Goal: Communication & Community: Answer question/provide support

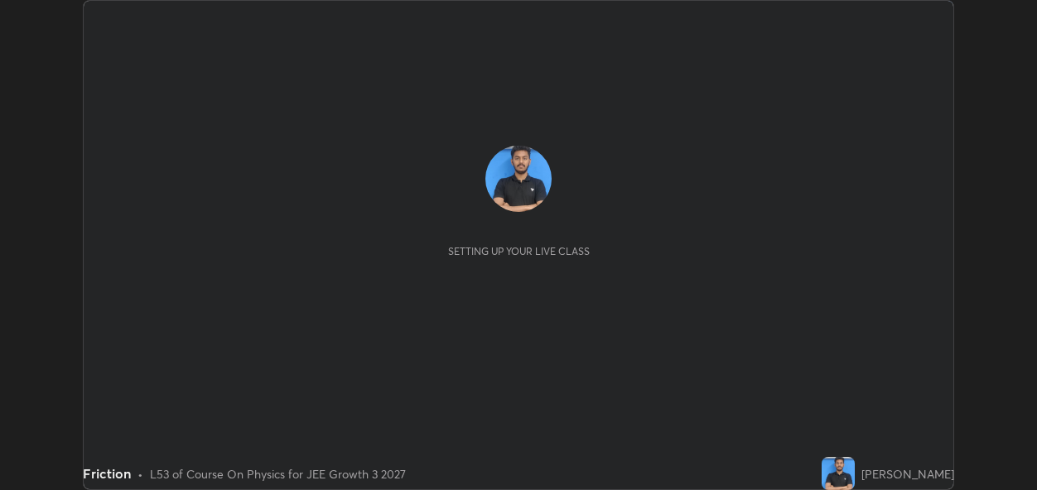
scroll to position [490, 1036]
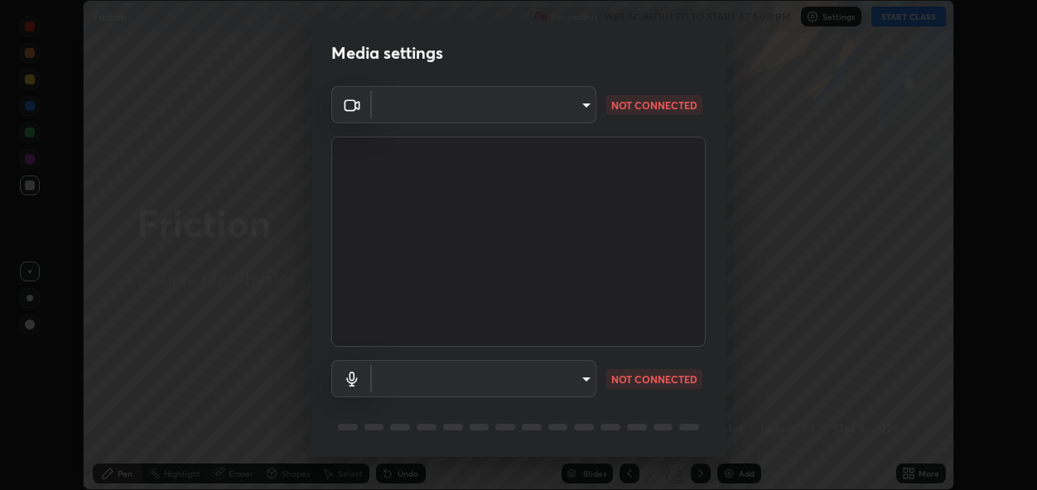
type input "1e74142903b02c5abe71407b944f8bf261b036c3fb3475fcf62511ad589cc711"
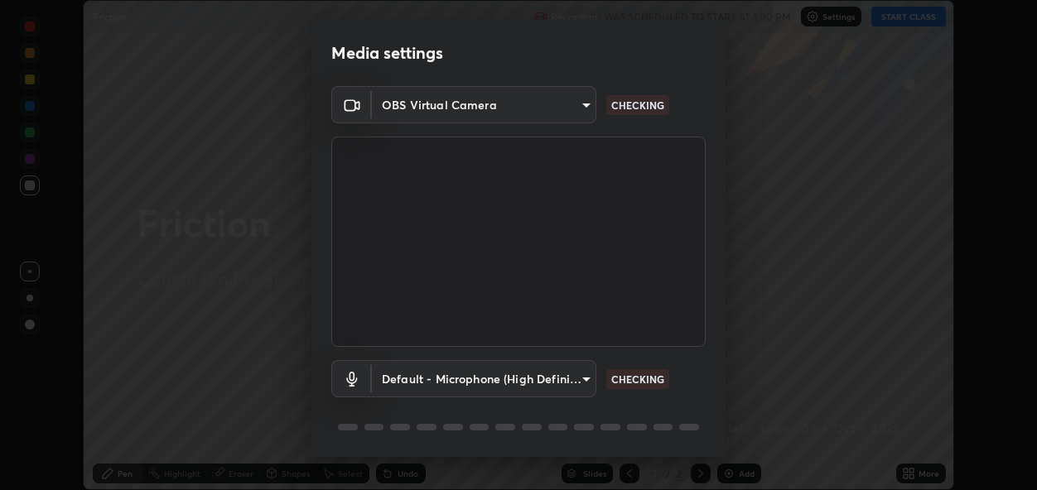
scroll to position [53, 0]
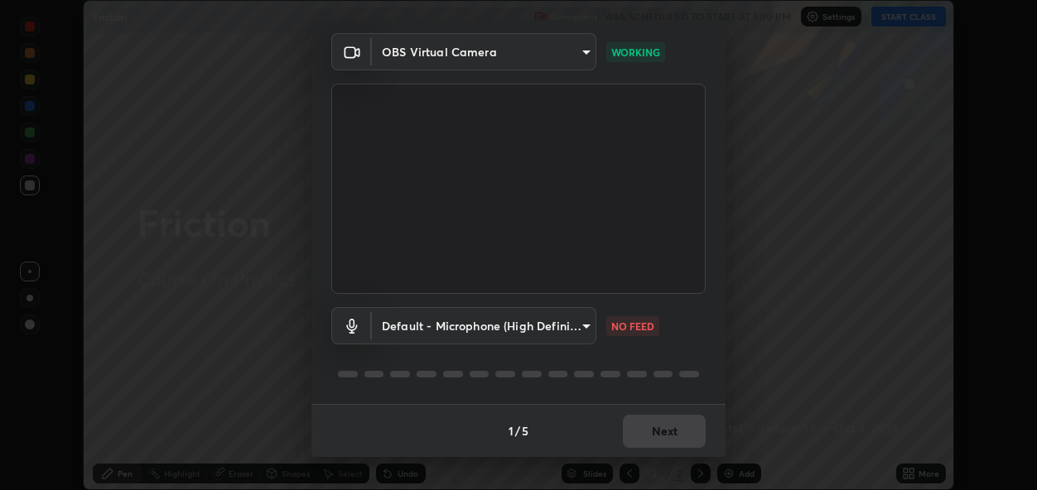
click at [547, 322] on body "Erase all Friction Recording WAS SCHEDULED TO START AT 1:00 PM Settings START C…" at bounding box center [518, 245] width 1037 height 490
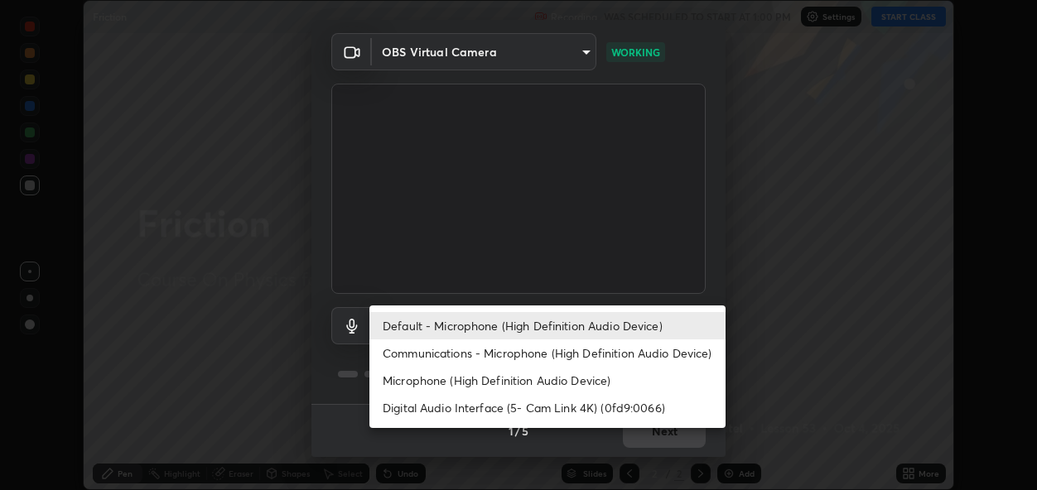
click at [532, 347] on li "Communications - Microphone (High Definition Audio Device)" at bounding box center [547, 353] width 356 height 27
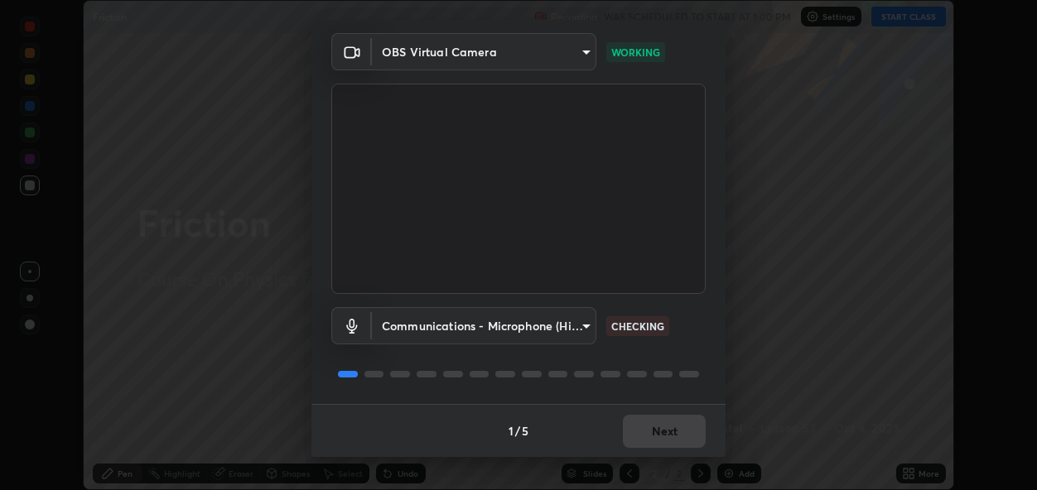
click at [537, 330] on body "Erase all Friction Recording WAS SCHEDULED TO START AT 1:00 PM Settings START C…" at bounding box center [518, 245] width 1037 height 490
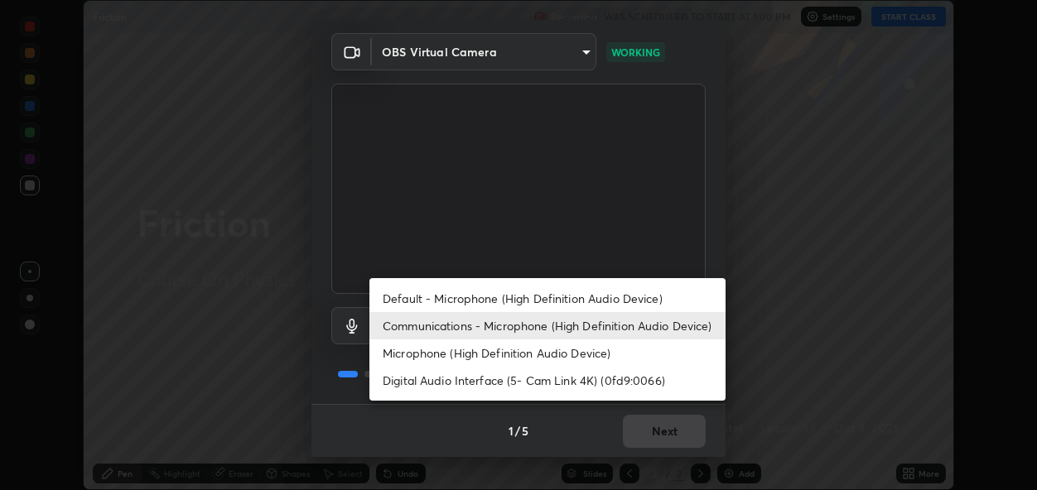
click at [528, 301] on li "Default - Microphone (High Definition Audio Device)" at bounding box center [547, 298] width 356 height 27
type input "default"
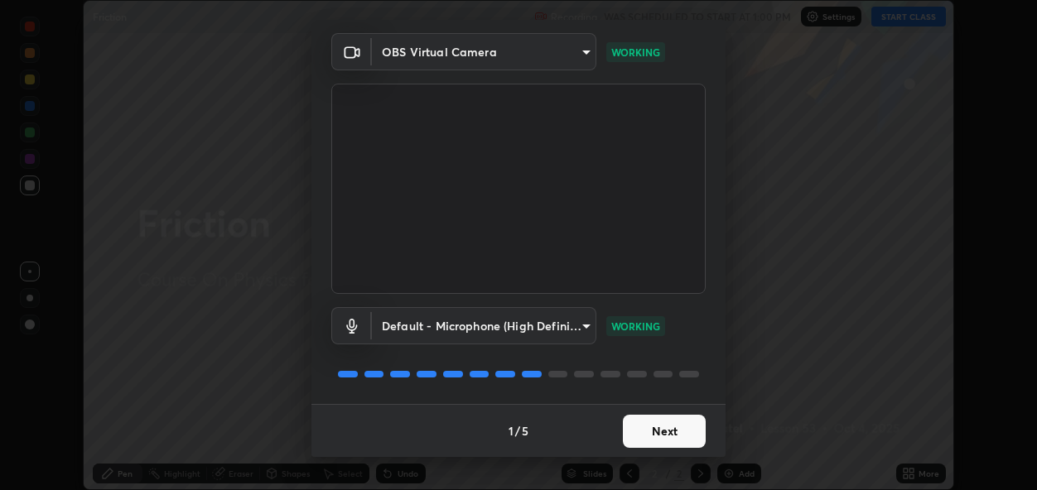
click at [654, 428] on button "Next" at bounding box center [664, 431] width 83 height 33
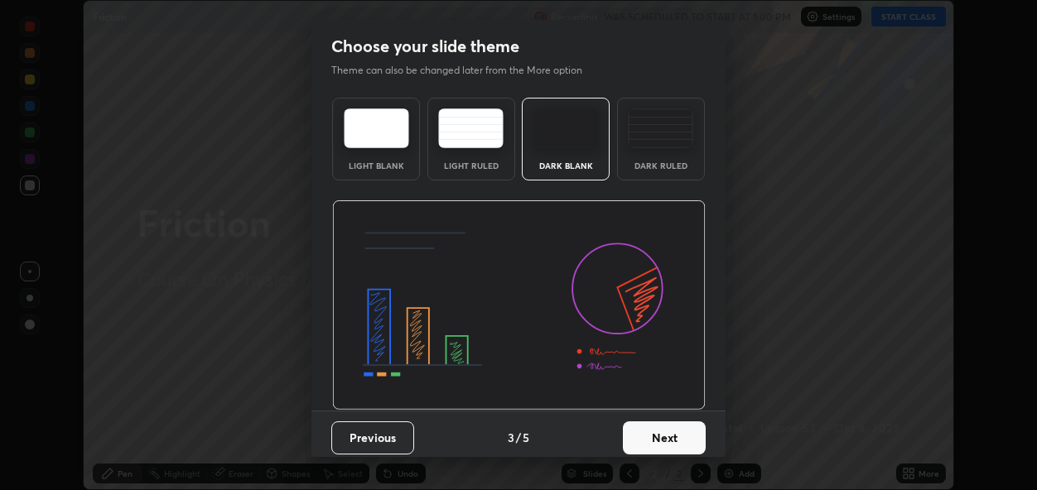
click at [653, 431] on button "Next" at bounding box center [664, 438] width 83 height 33
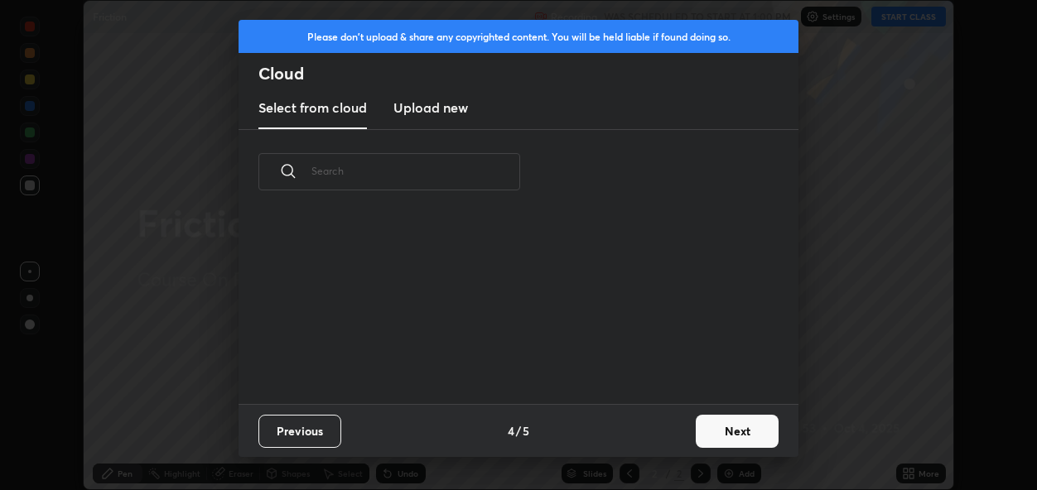
scroll to position [190, 532]
click at [721, 431] on button "Next" at bounding box center [737, 431] width 83 height 33
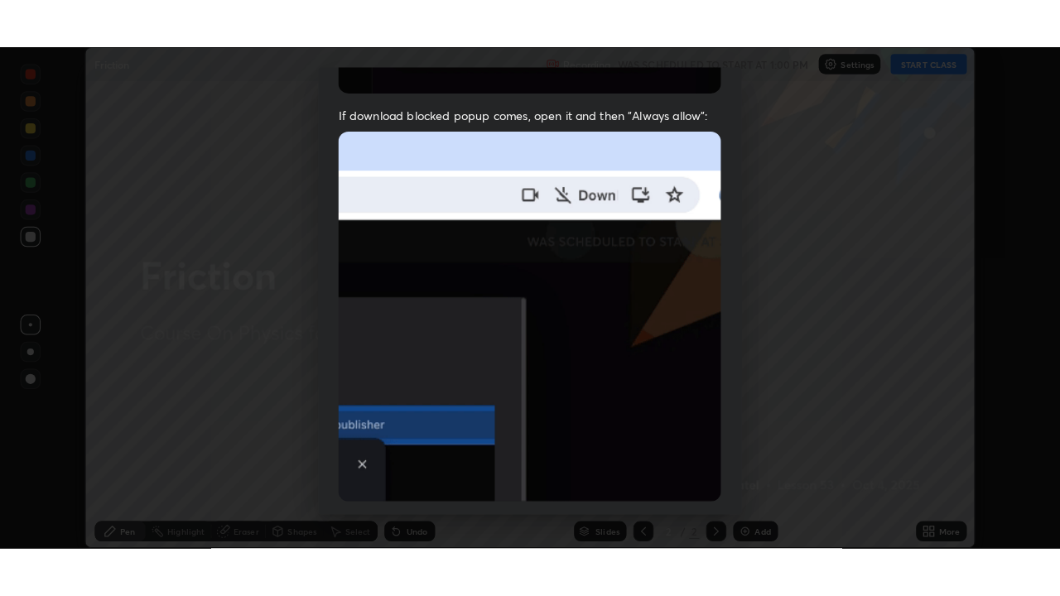
scroll to position [391, 0]
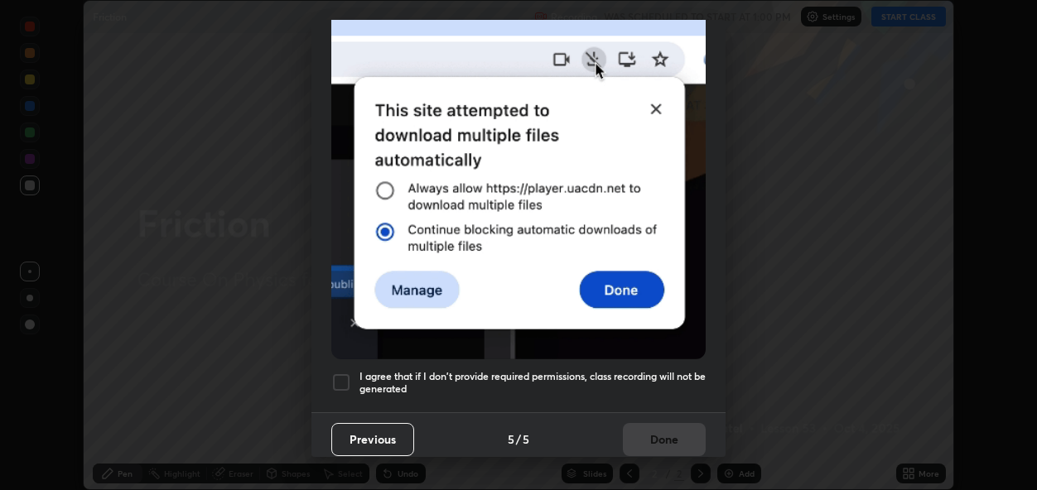
click at [345, 373] on div at bounding box center [341, 383] width 20 height 20
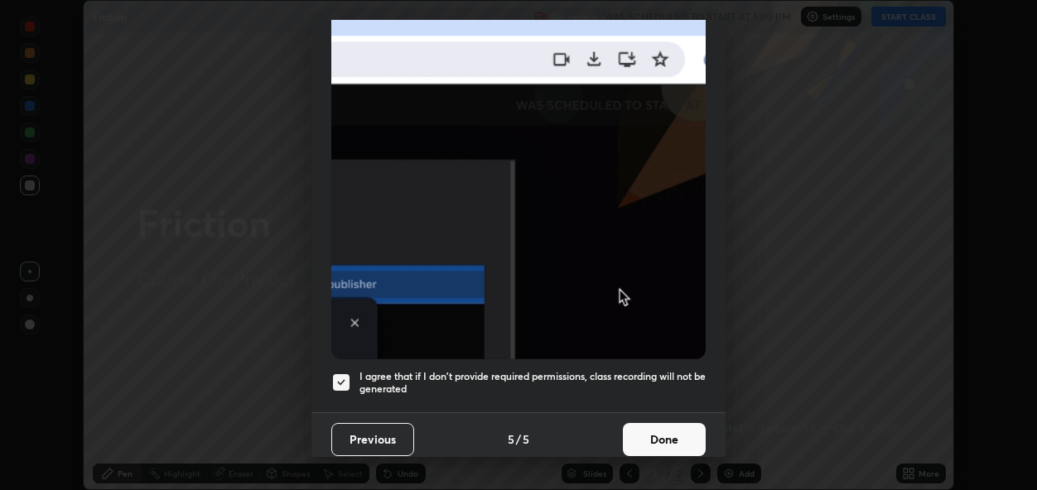
click at [658, 428] on button "Done" at bounding box center [664, 439] width 83 height 33
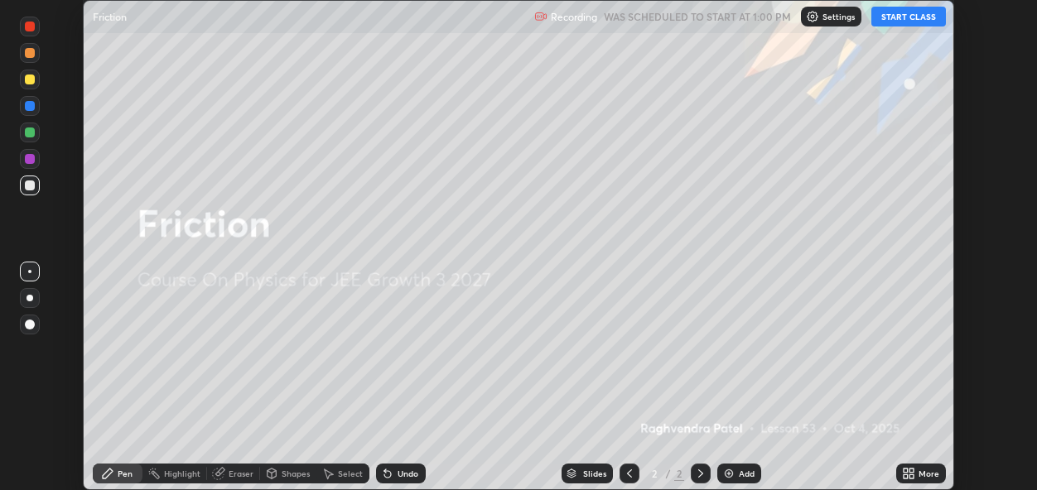
click at [913, 475] on icon at bounding box center [911, 477] width 4 height 4
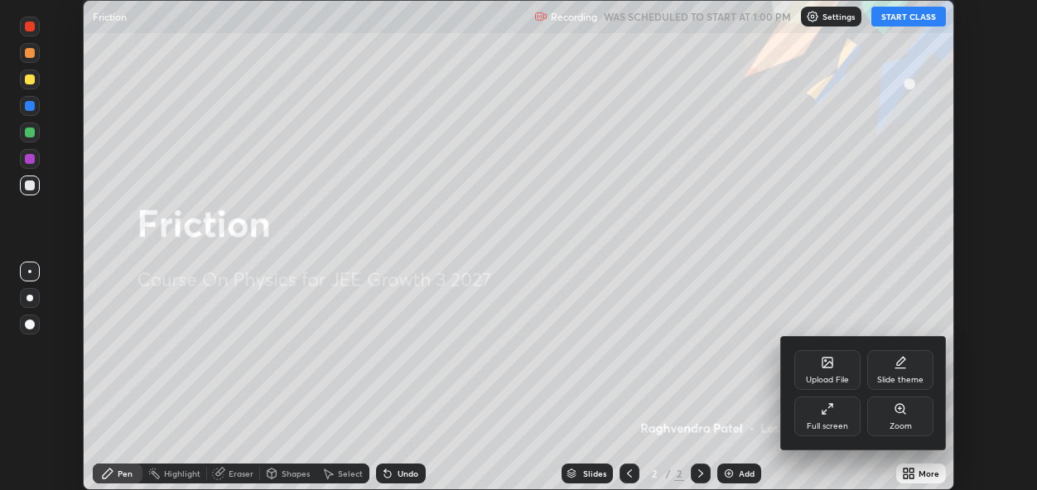
click at [840, 423] on div "Full screen" at bounding box center [827, 426] width 41 height 8
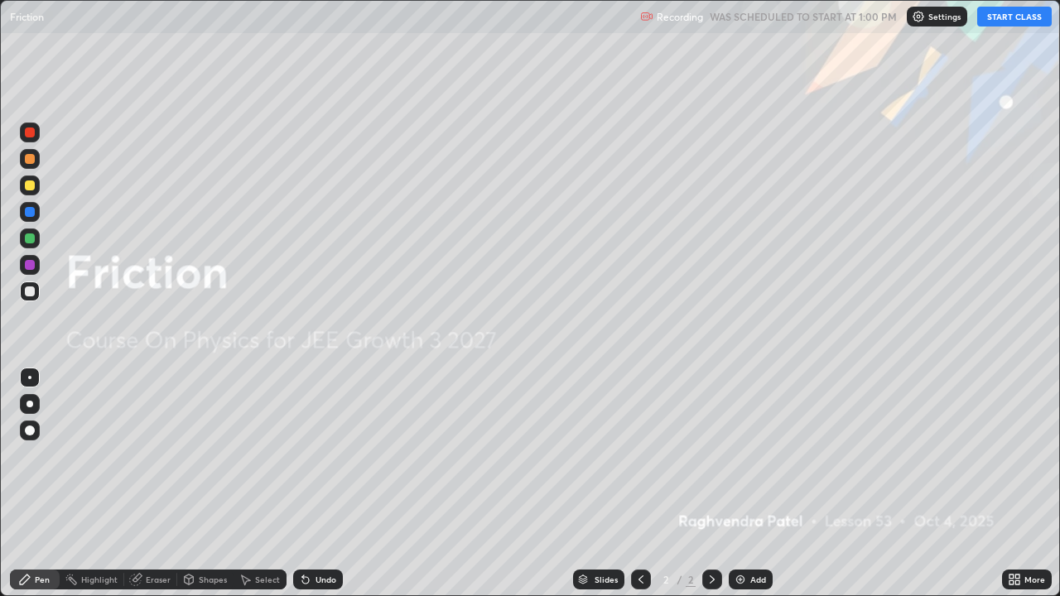
scroll to position [596, 1060]
click at [1005, 18] on button "START CLASS" at bounding box center [1014, 17] width 75 height 20
click at [756, 489] on div "Add" at bounding box center [751, 580] width 44 height 20
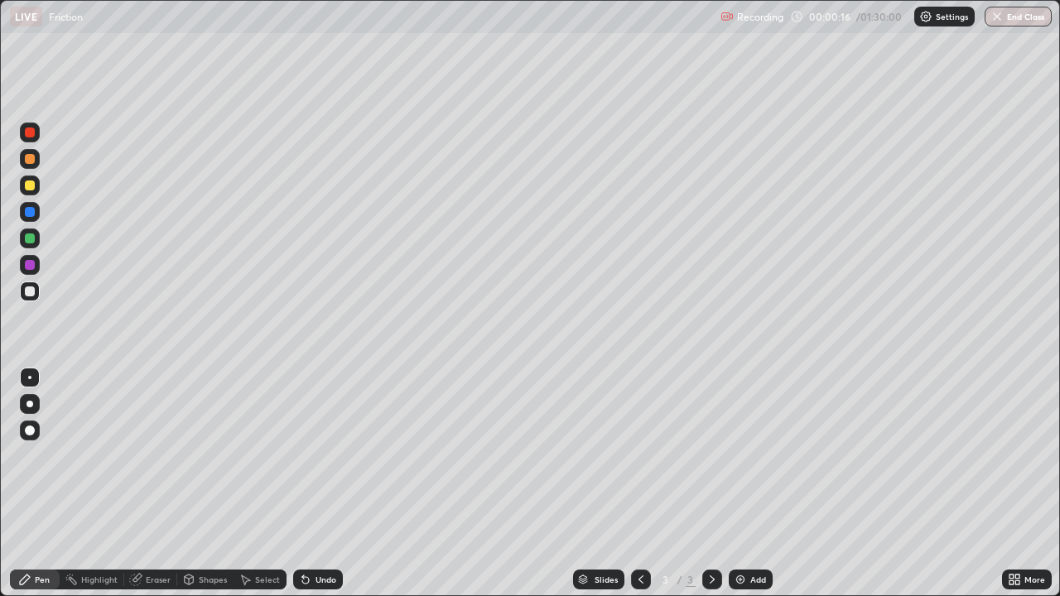
click at [29, 296] on div at bounding box center [30, 292] width 10 height 10
click at [318, 489] on div "Undo" at bounding box center [326, 580] width 21 height 8
click at [320, 489] on div "Undo" at bounding box center [326, 580] width 21 height 8
click at [31, 186] on div at bounding box center [30, 186] width 10 height 10
click at [30, 290] on div at bounding box center [30, 292] width 10 height 10
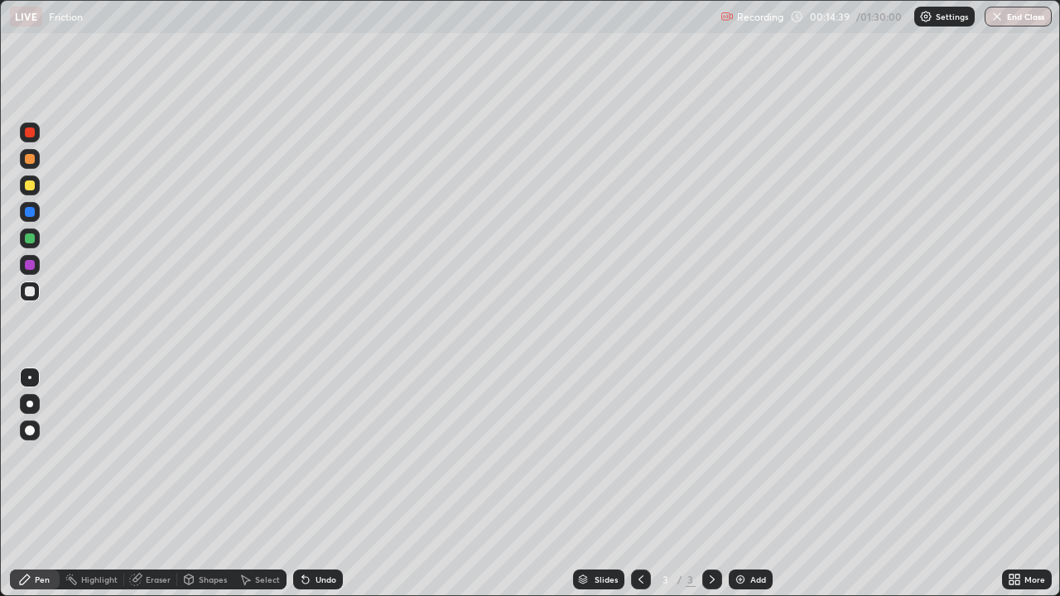
click at [740, 489] on img at bounding box center [740, 579] width 13 height 13
click at [205, 489] on div "Shapes" at bounding box center [213, 580] width 28 height 8
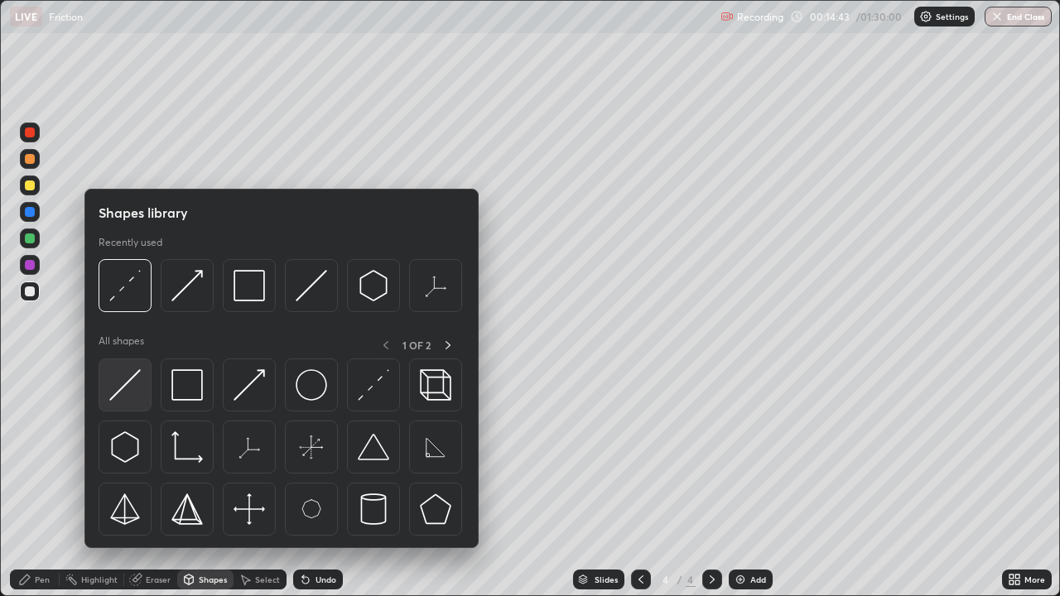
click at [131, 388] on img at bounding box center [124, 384] width 31 height 31
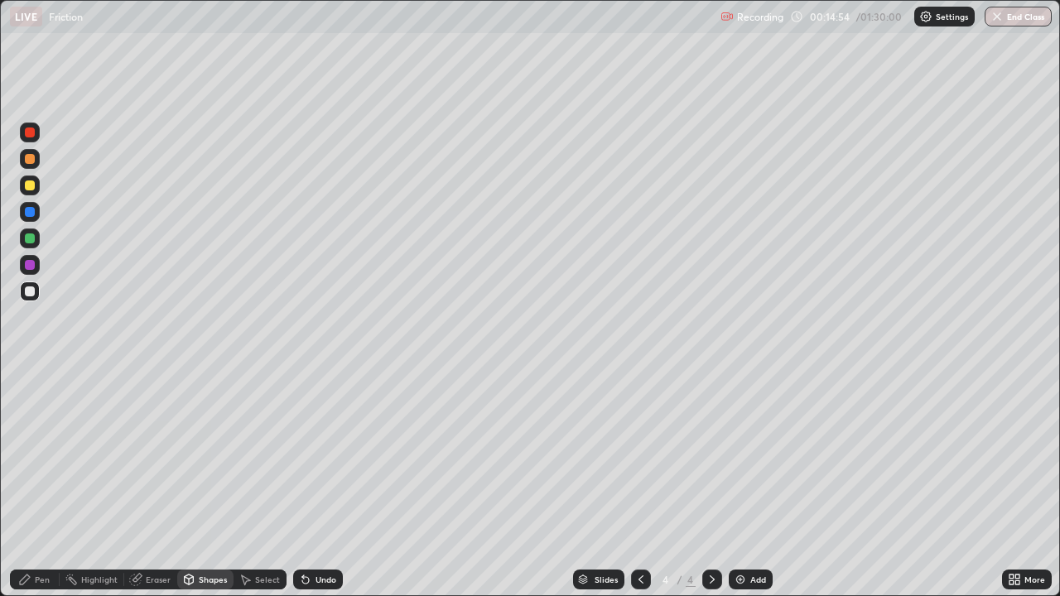
click at [46, 489] on div "Pen" at bounding box center [42, 580] width 15 height 8
click at [162, 489] on div "Eraser" at bounding box center [158, 580] width 25 height 8
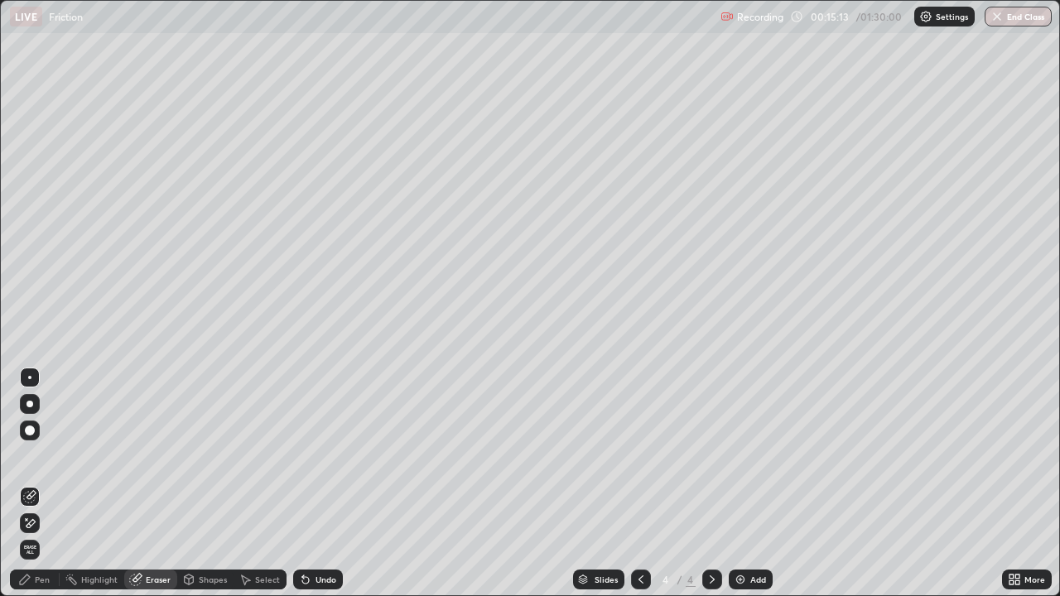
click at [36, 489] on div "Pen" at bounding box center [42, 580] width 15 height 8
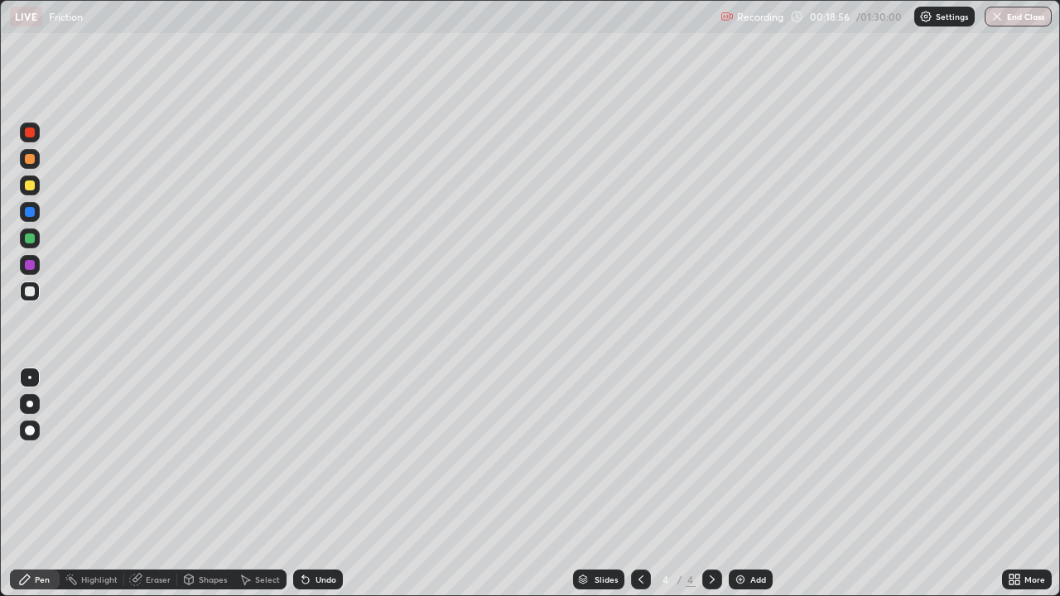
click at [32, 187] on div at bounding box center [30, 186] width 10 height 10
click at [748, 489] on div "Add" at bounding box center [751, 580] width 44 height 20
click at [36, 292] on div at bounding box center [30, 292] width 20 height 20
click at [28, 184] on div at bounding box center [30, 186] width 10 height 10
click at [154, 489] on div "Eraser" at bounding box center [158, 580] width 25 height 8
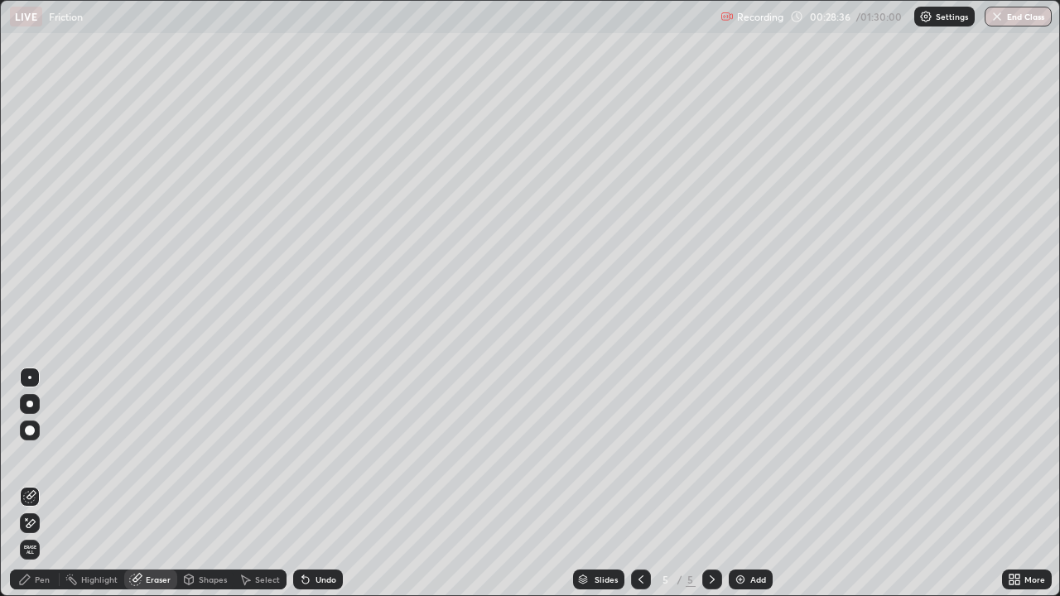
click at [46, 489] on div "Pen" at bounding box center [42, 580] width 15 height 8
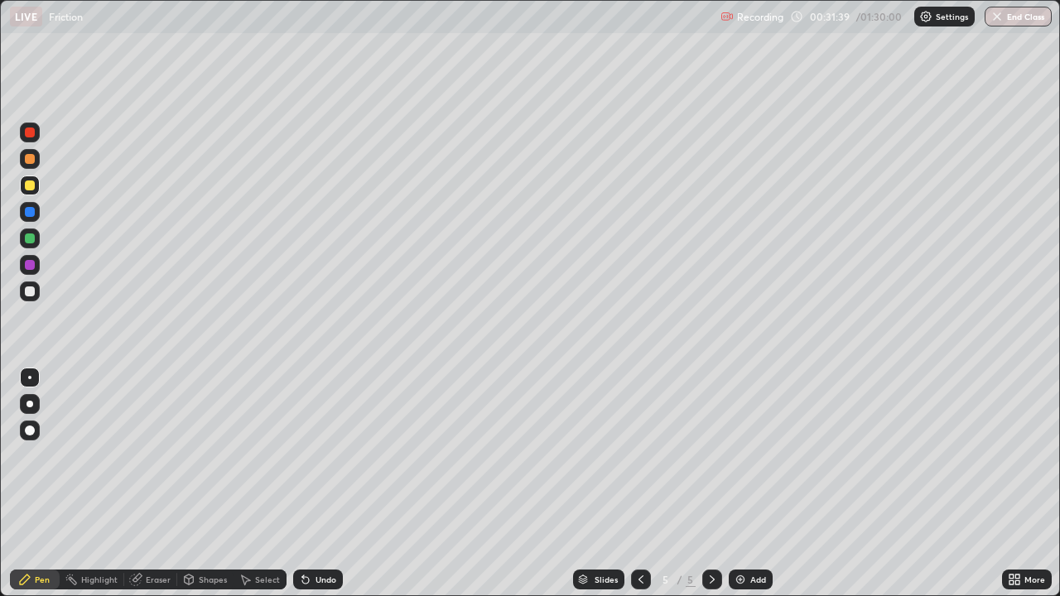
click at [312, 489] on div "Undo" at bounding box center [318, 580] width 50 height 20
click at [147, 489] on div "Eraser" at bounding box center [158, 580] width 25 height 8
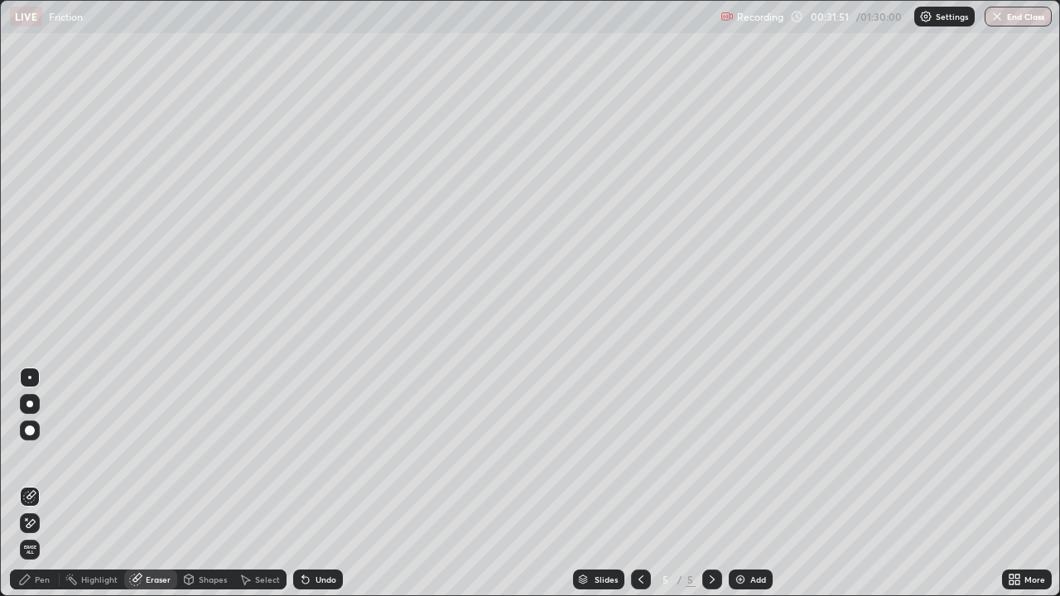
click at [41, 489] on div "Pen" at bounding box center [42, 580] width 15 height 8
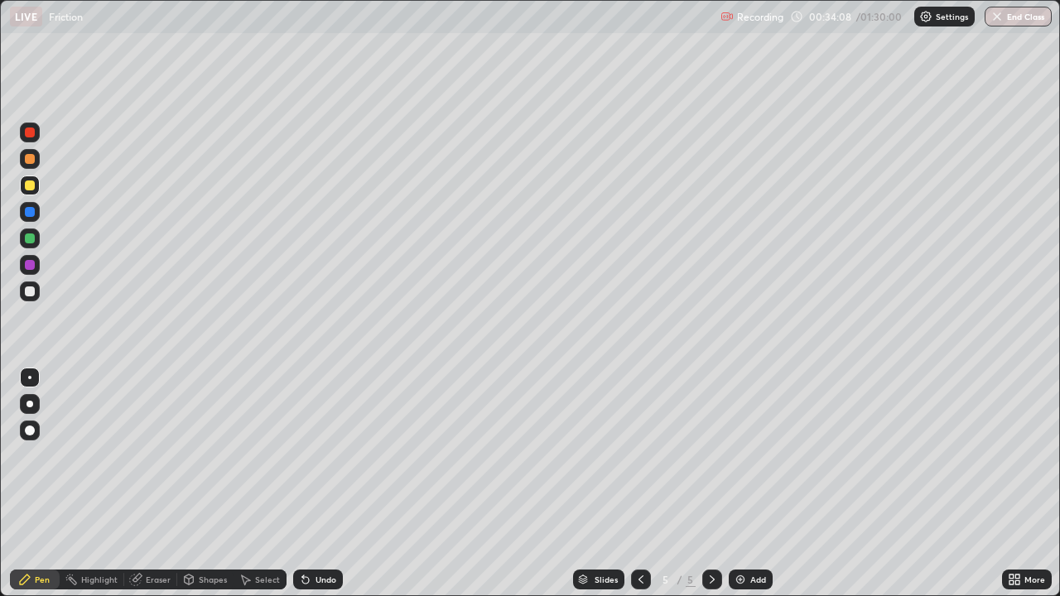
click at [737, 489] on img at bounding box center [740, 579] width 13 height 13
click at [33, 292] on div at bounding box center [30, 292] width 10 height 10
click at [210, 489] on div "Shapes" at bounding box center [213, 580] width 28 height 8
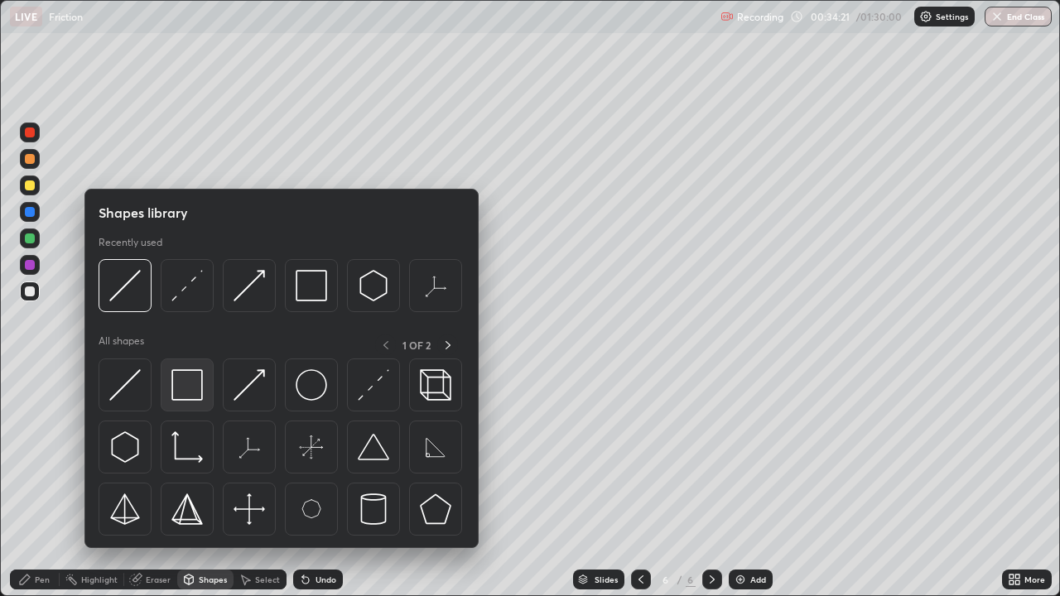
click at [190, 392] on img at bounding box center [186, 384] width 31 height 31
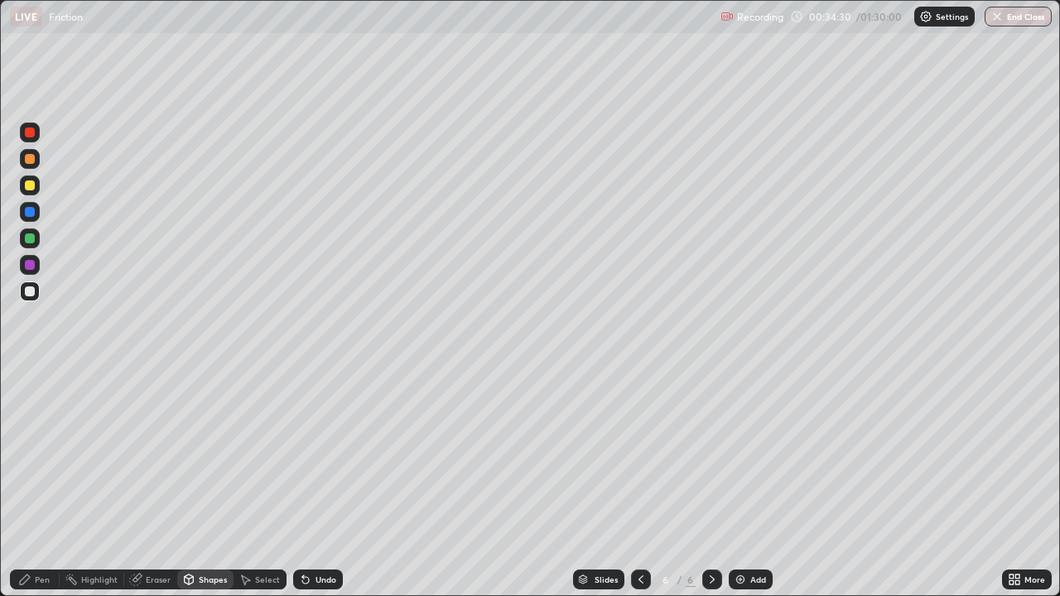
click at [205, 489] on div "Shapes" at bounding box center [213, 580] width 28 height 8
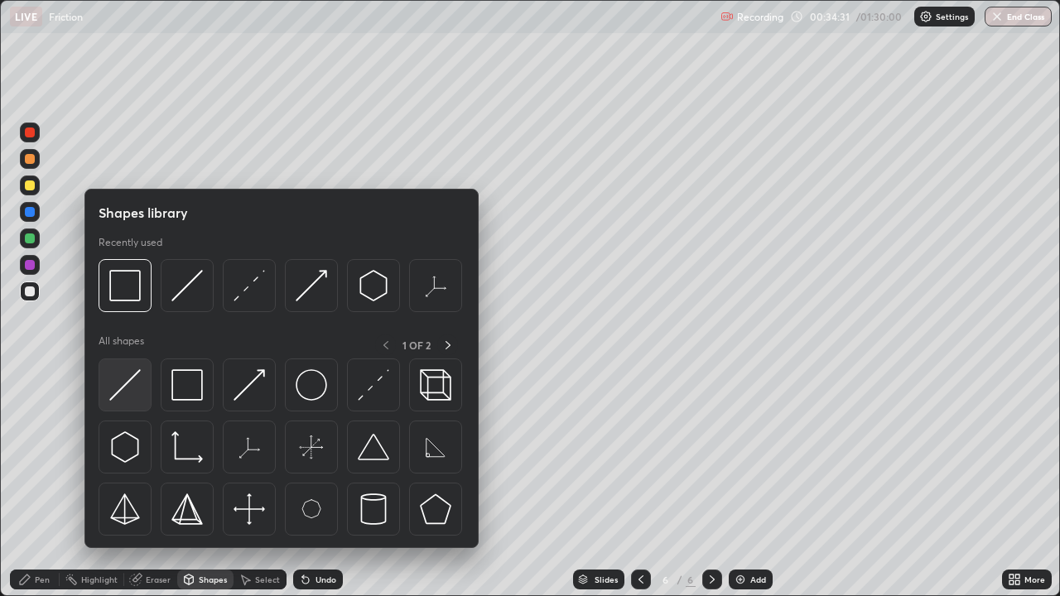
click at [137, 392] on img at bounding box center [124, 384] width 31 height 31
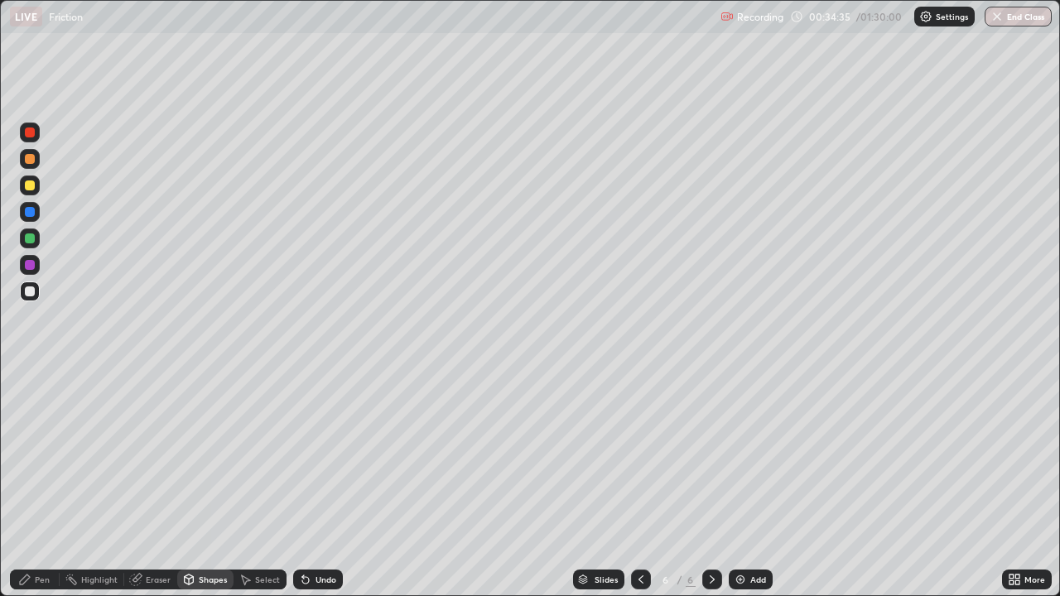
click at [40, 489] on div "Pen" at bounding box center [42, 580] width 15 height 8
click at [313, 489] on div "Undo" at bounding box center [318, 580] width 50 height 20
click at [323, 489] on div "Undo" at bounding box center [318, 580] width 50 height 20
click at [39, 187] on div at bounding box center [30, 186] width 20 height 20
click at [31, 292] on div at bounding box center [30, 292] width 10 height 10
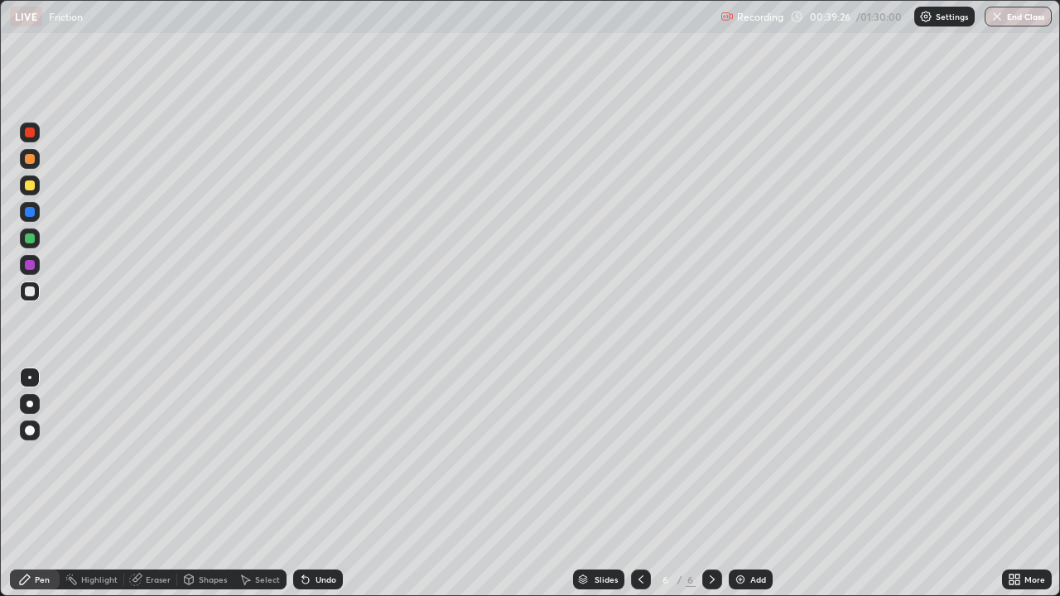
click at [34, 185] on div at bounding box center [30, 186] width 10 height 10
click at [213, 489] on div "Shapes" at bounding box center [213, 580] width 28 height 8
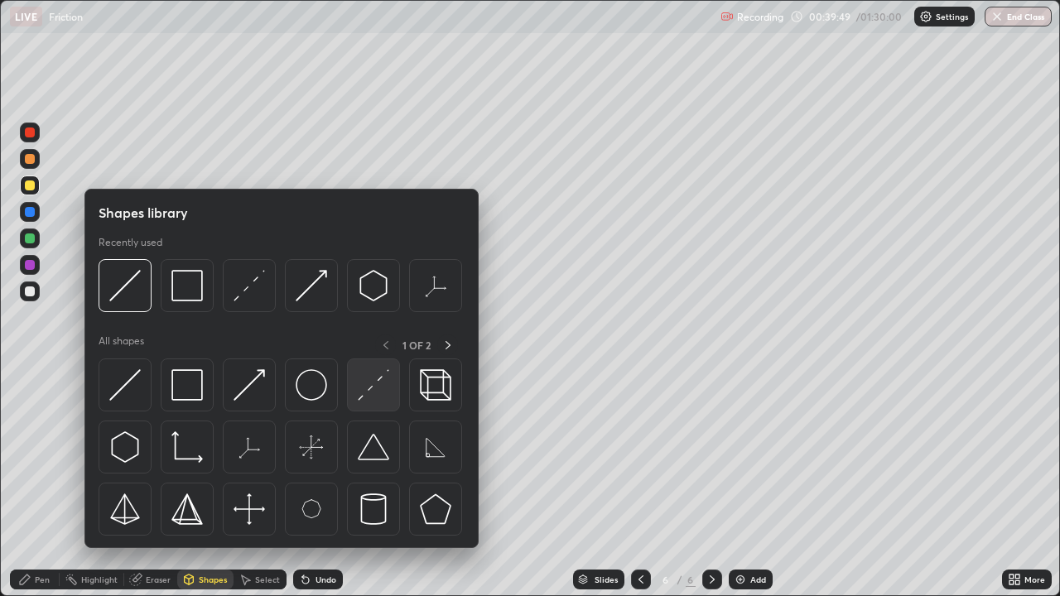
click at [386, 371] on img at bounding box center [373, 384] width 31 height 31
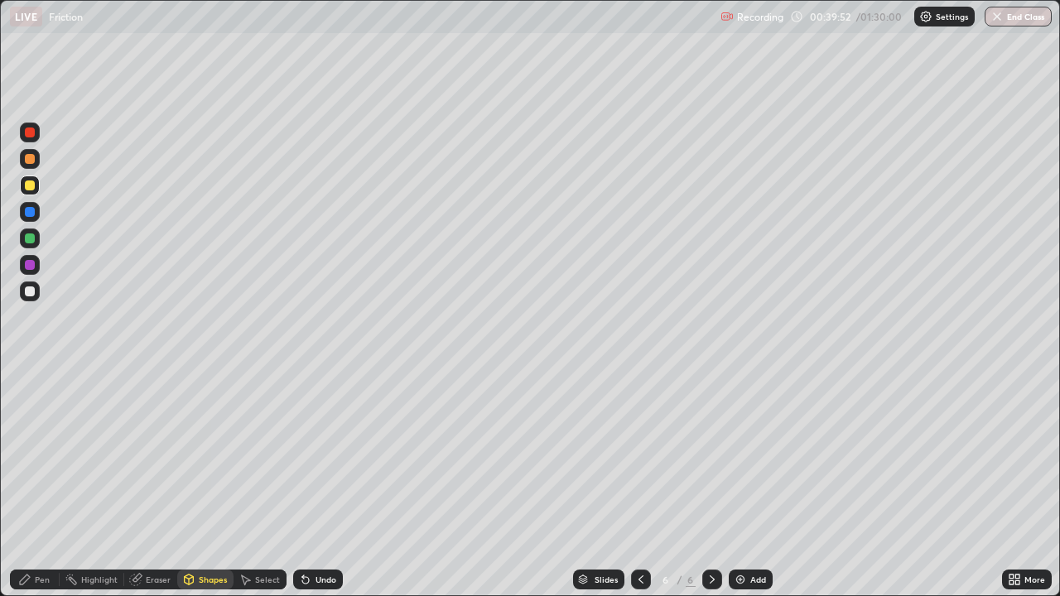
click at [36, 489] on div "Pen" at bounding box center [42, 580] width 15 height 8
click at [215, 489] on div "Shapes" at bounding box center [213, 580] width 28 height 8
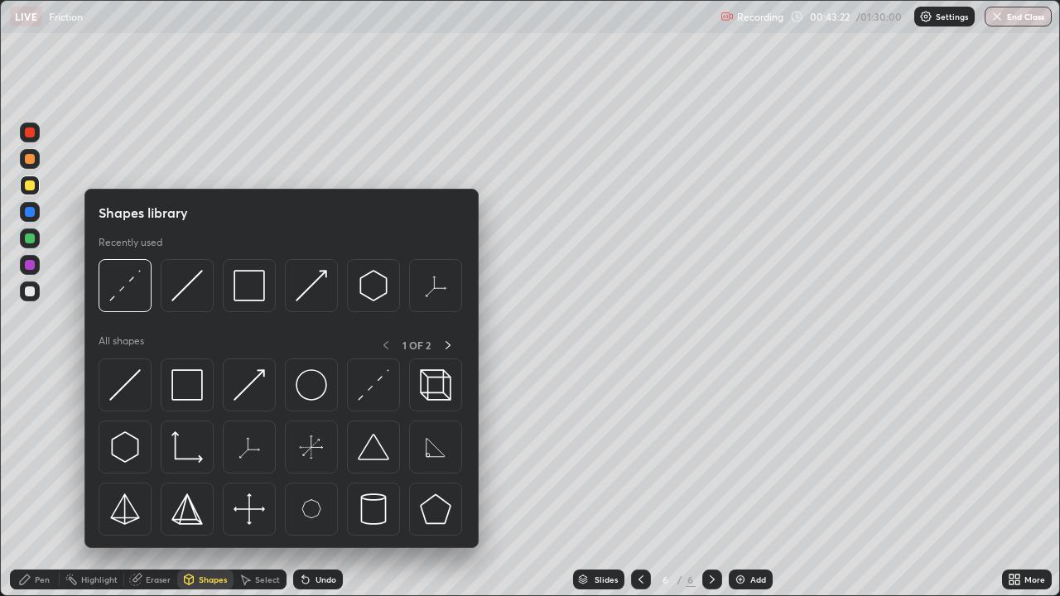
click at [260, 489] on div "Select" at bounding box center [267, 580] width 25 height 8
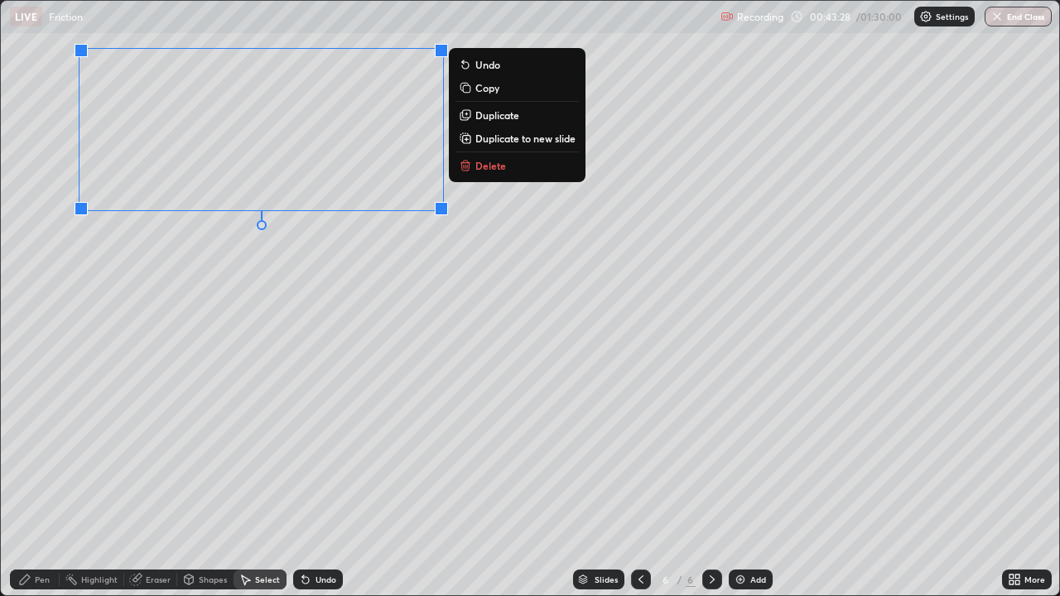
click at [492, 137] on p "Duplicate to new slide" at bounding box center [525, 138] width 100 height 13
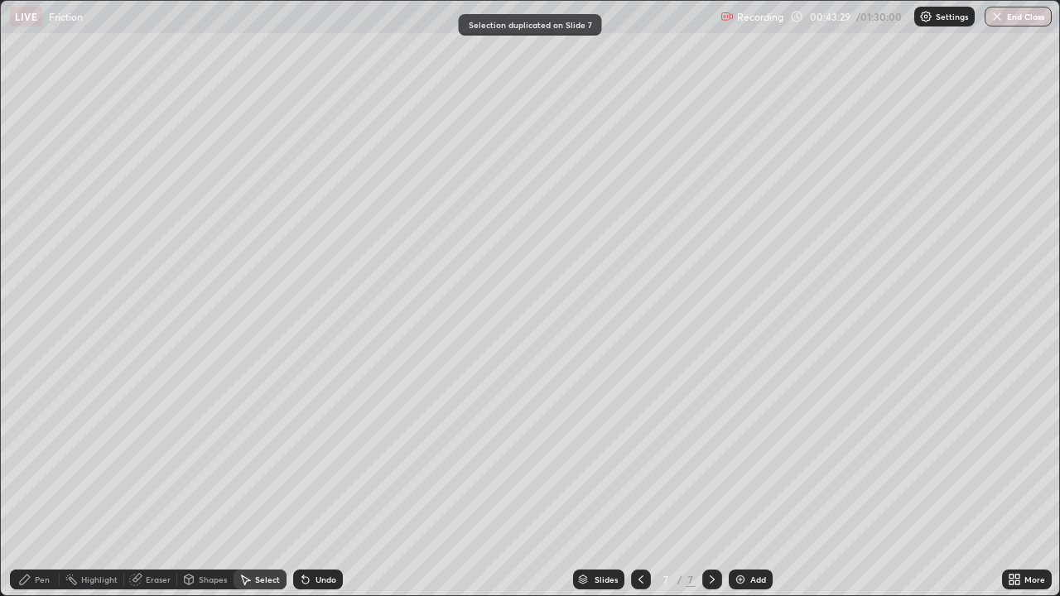
click at [154, 489] on div "Eraser" at bounding box center [158, 580] width 25 height 8
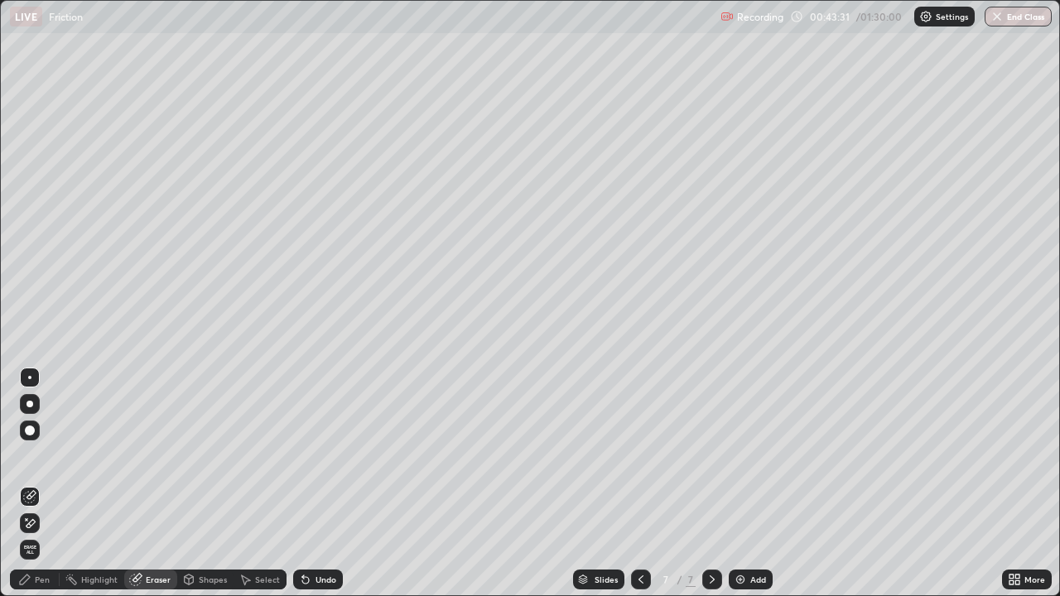
click at [46, 489] on div "Pen" at bounding box center [42, 580] width 15 height 8
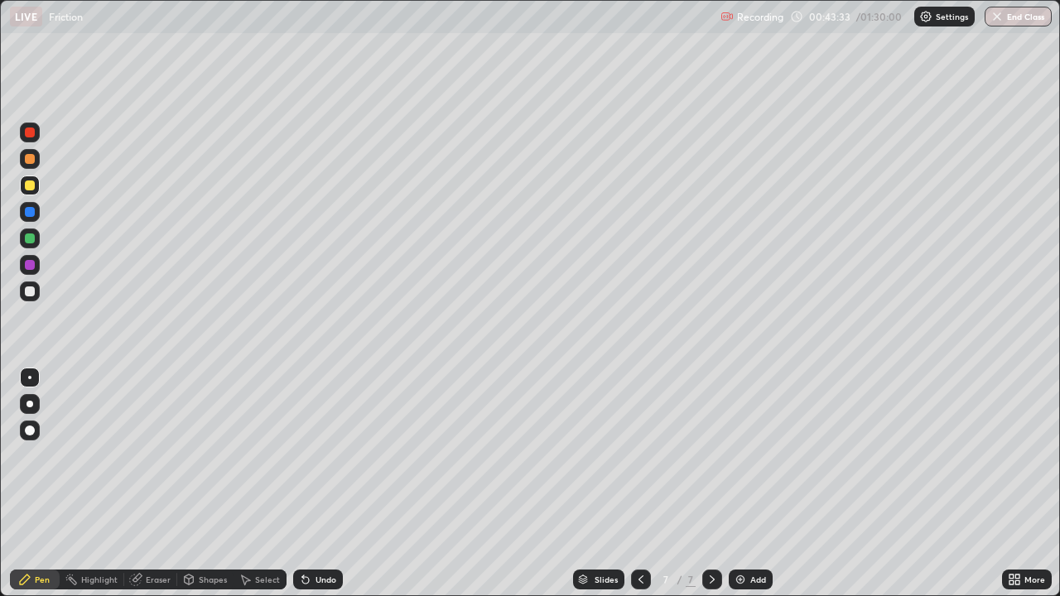
click at [163, 489] on div "Eraser" at bounding box center [158, 580] width 25 height 8
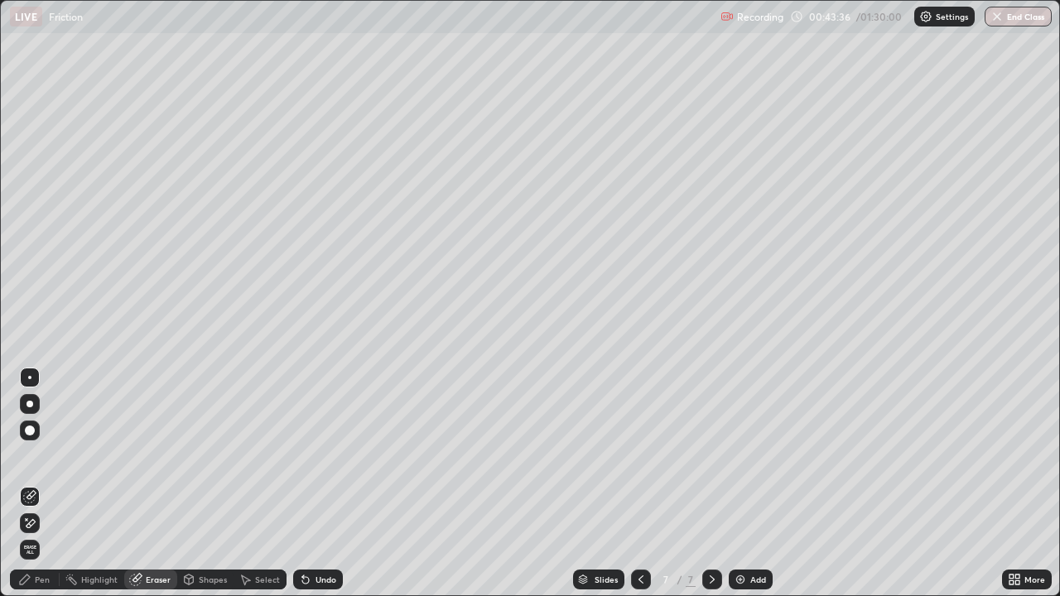
click at [38, 489] on div "Pen" at bounding box center [42, 580] width 15 height 8
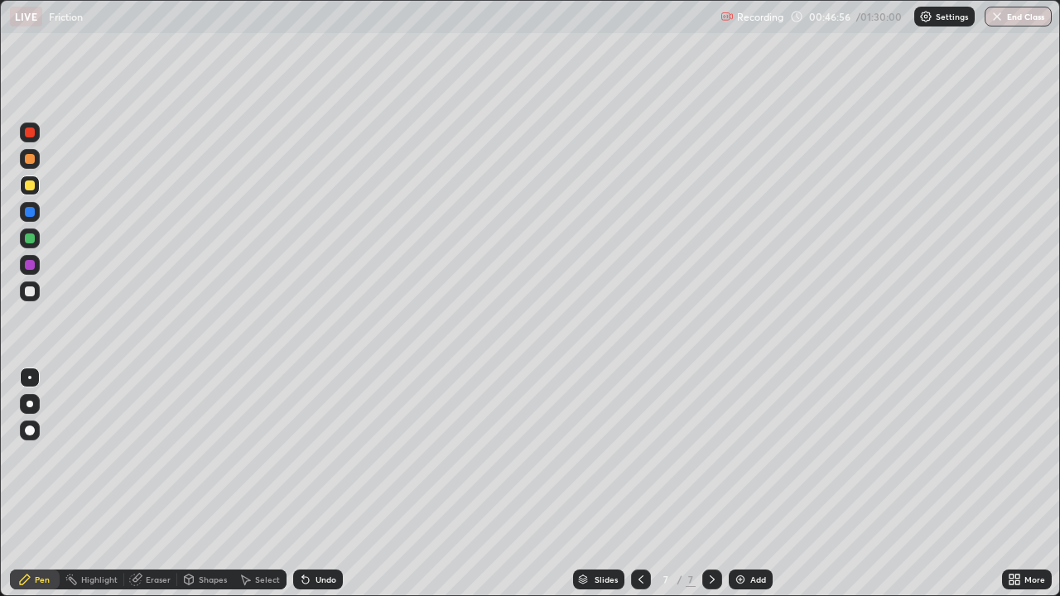
click at [29, 298] on div at bounding box center [30, 292] width 20 height 20
click at [748, 489] on div "Add" at bounding box center [751, 580] width 44 height 20
click at [322, 489] on div "Undo" at bounding box center [326, 580] width 21 height 8
click at [328, 489] on div "Undo" at bounding box center [326, 580] width 21 height 8
click at [320, 489] on div "Undo" at bounding box center [326, 580] width 21 height 8
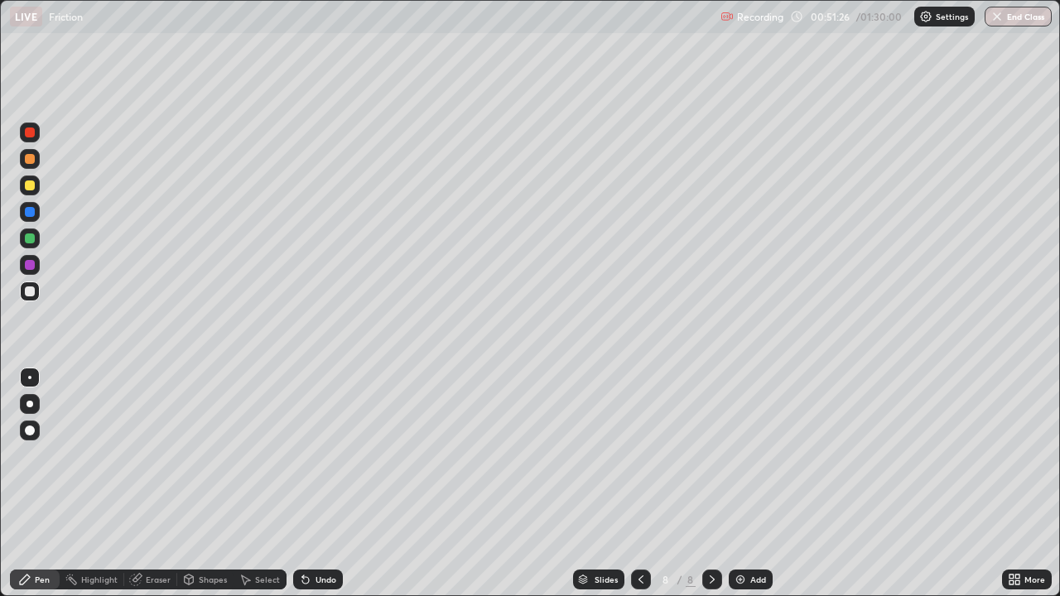
click at [320, 489] on div "Undo" at bounding box center [326, 580] width 21 height 8
click at [206, 489] on div "Shapes" at bounding box center [213, 580] width 28 height 8
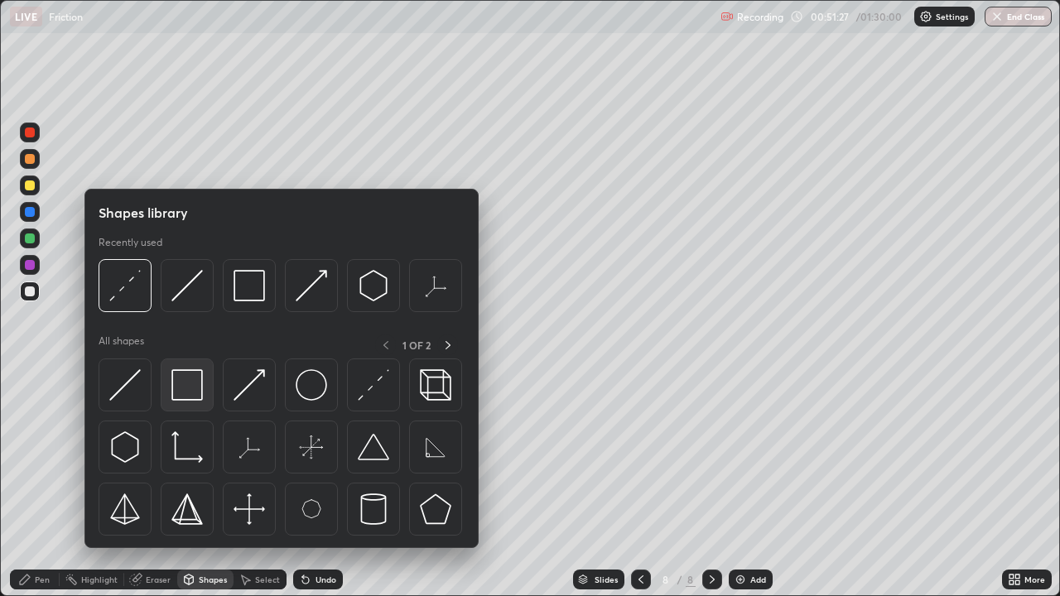
click at [190, 384] on img at bounding box center [186, 384] width 31 height 31
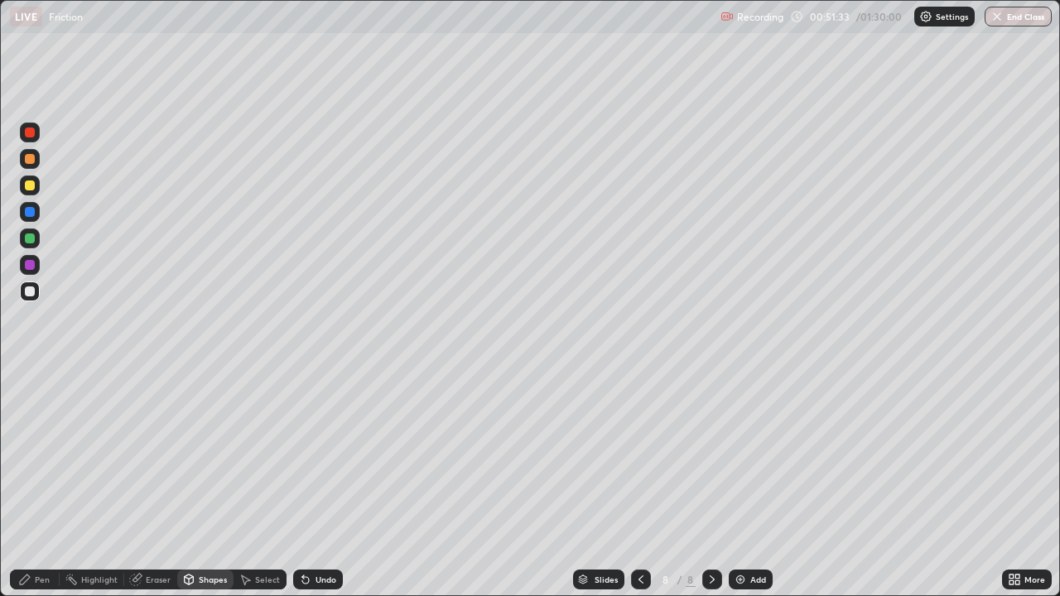
click at [46, 489] on div "Pen" at bounding box center [35, 580] width 50 height 20
click at [331, 489] on div "Undo" at bounding box center [326, 580] width 21 height 8
click at [154, 489] on div "Eraser" at bounding box center [150, 580] width 53 height 20
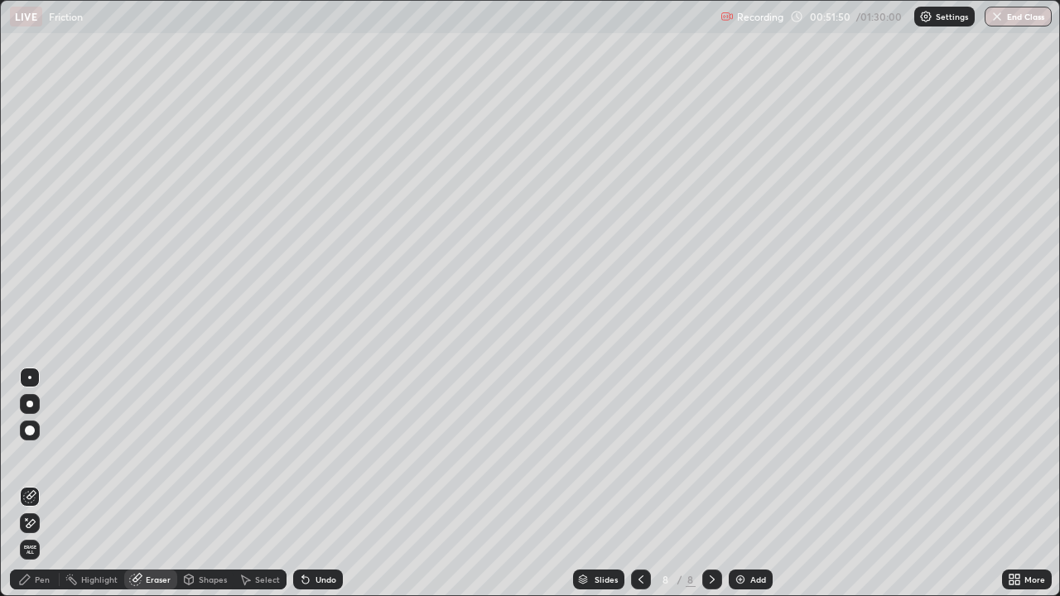
click at [46, 489] on div "Pen" at bounding box center [35, 580] width 50 height 20
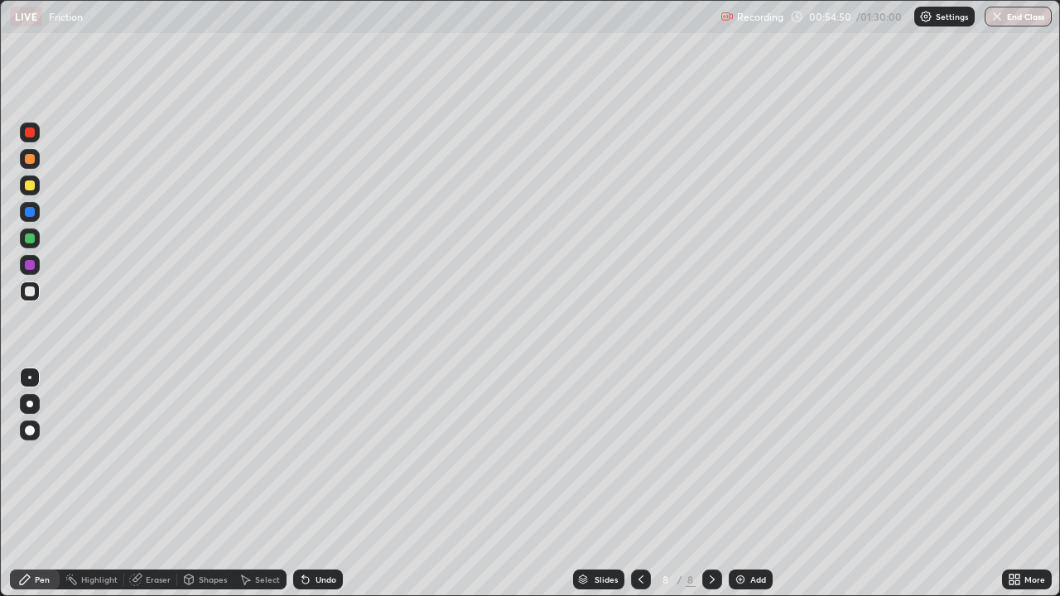
click at [324, 489] on div "Undo" at bounding box center [318, 580] width 50 height 20
click at [147, 489] on div "Eraser" at bounding box center [150, 580] width 53 height 20
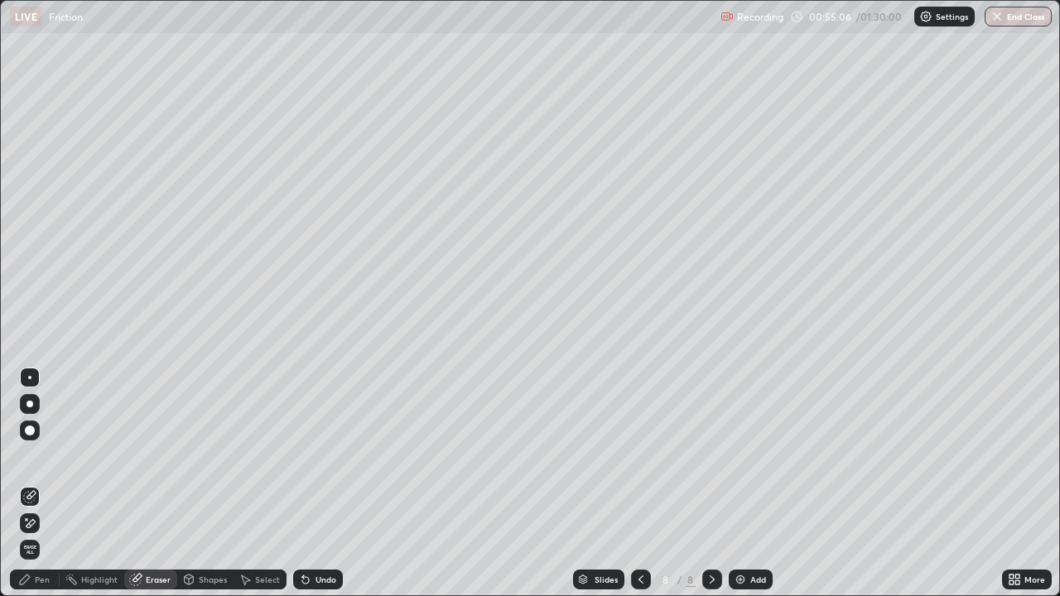
click at [50, 489] on div "Pen" at bounding box center [35, 580] width 50 height 20
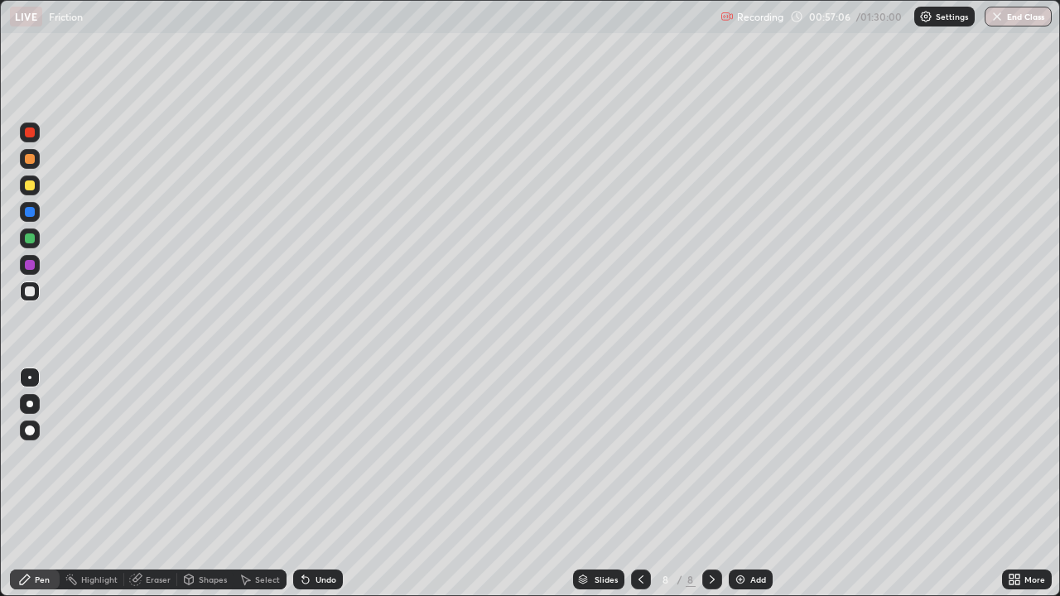
click at [642, 489] on div at bounding box center [641, 580] width 20 height 20
click at [711, 489] on icon at bounding box center [712, 579] width 13 height 13
click at [744, 489] on img at bounding box center [740, 579] width 13 height 13
click at [199, 489] on div "Shapes" at bounding box center [213, 580] width 28 height 8
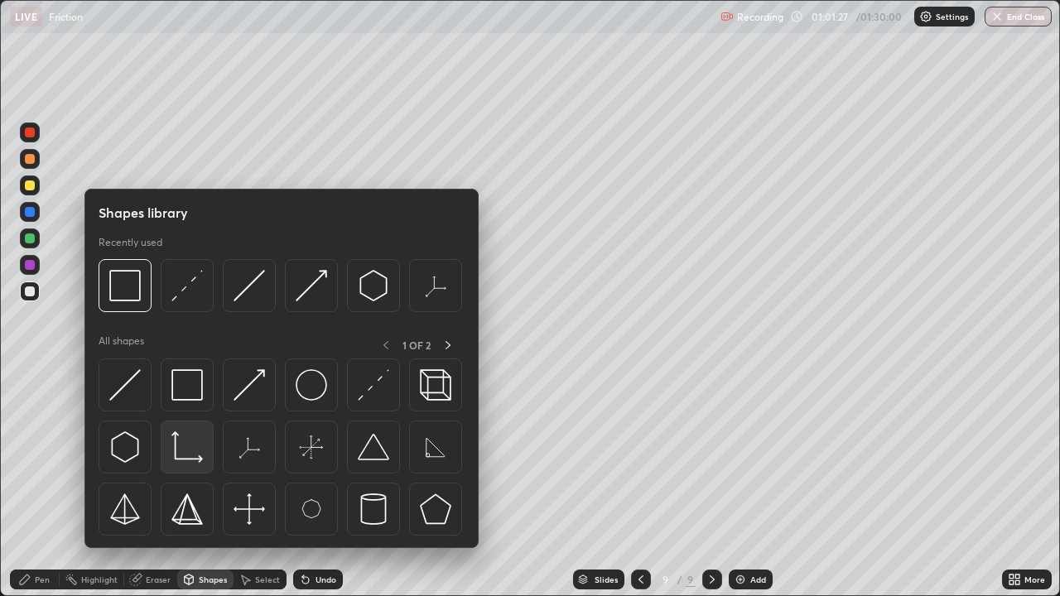
click at [194, 457] on img at bounding box center [186, 446] width 31 height 31
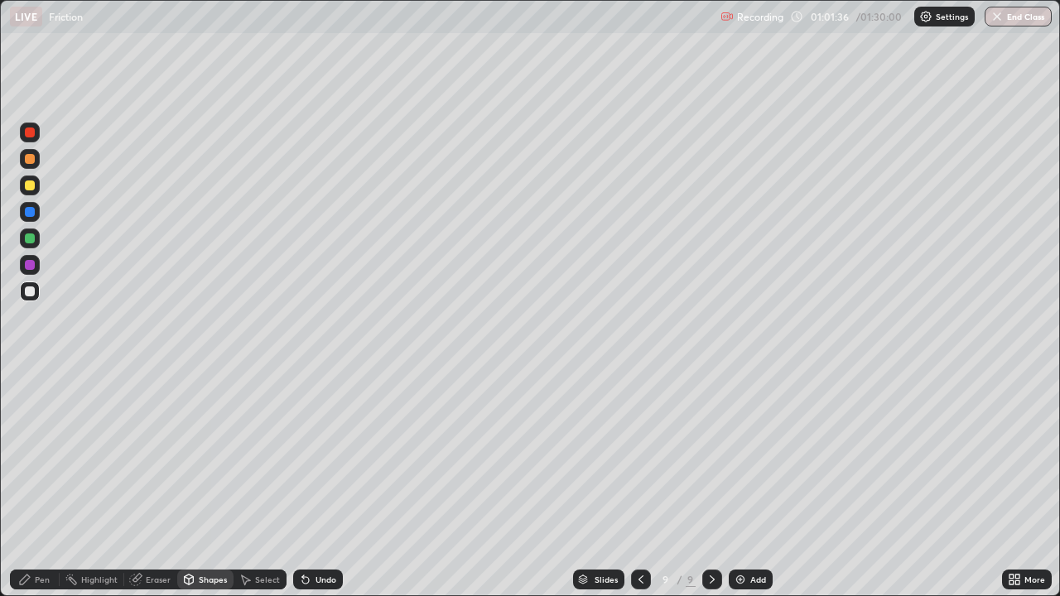
click at [43, 489] on div "Pen" at bounding box center [42, 580] width 15 height 8
click at [319, 489] on div "Undo" at bounding box center [326, 580] width 21 height 8
click at [320, 489] on div "Undo" at bounding box center [318, 580] width 50 height 20
click at [322, 489] on div "Undo" at bounding box center [326, 580] width 21 height 8
click at [36, 187] on div at bounding box center [30, 186] width 20 height 20
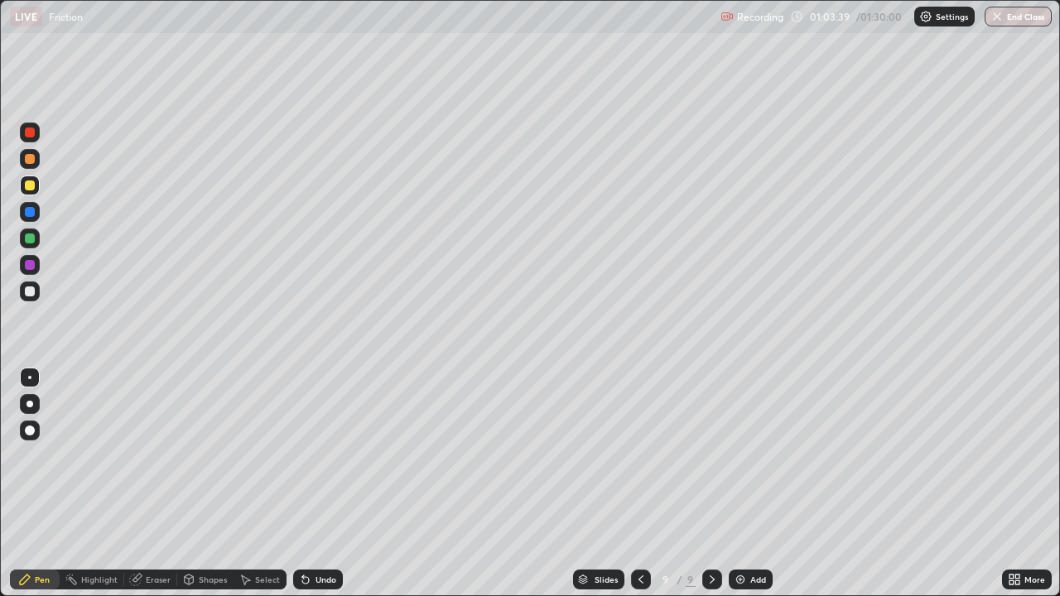
click at [218, 489] on div "Shapes" at bounding box center [213, 580] width 28 height 8
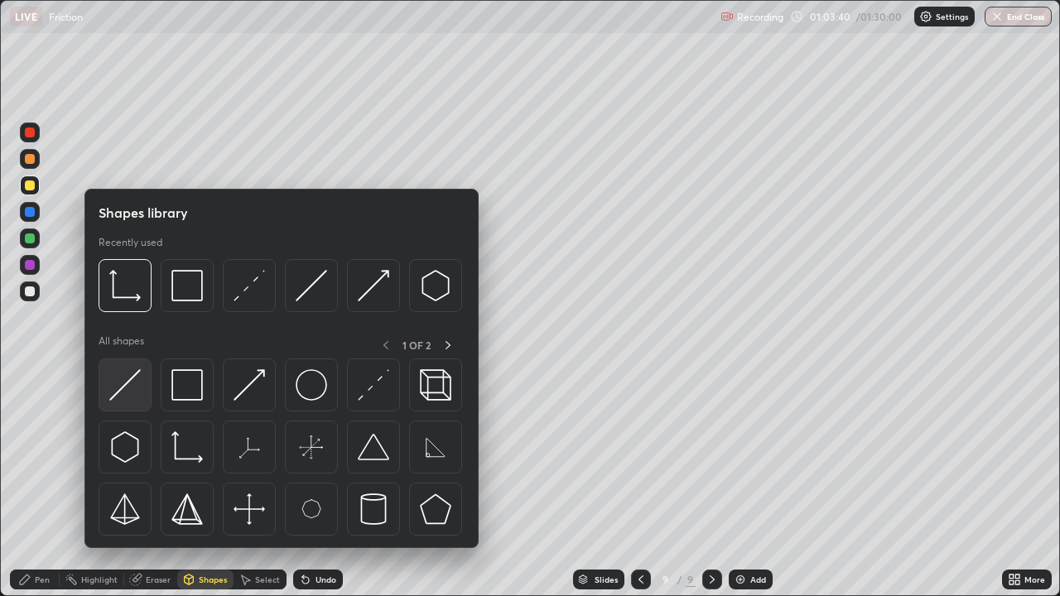
click at [138, 399] on img at bounding box center [124, 384] width 31 height 31
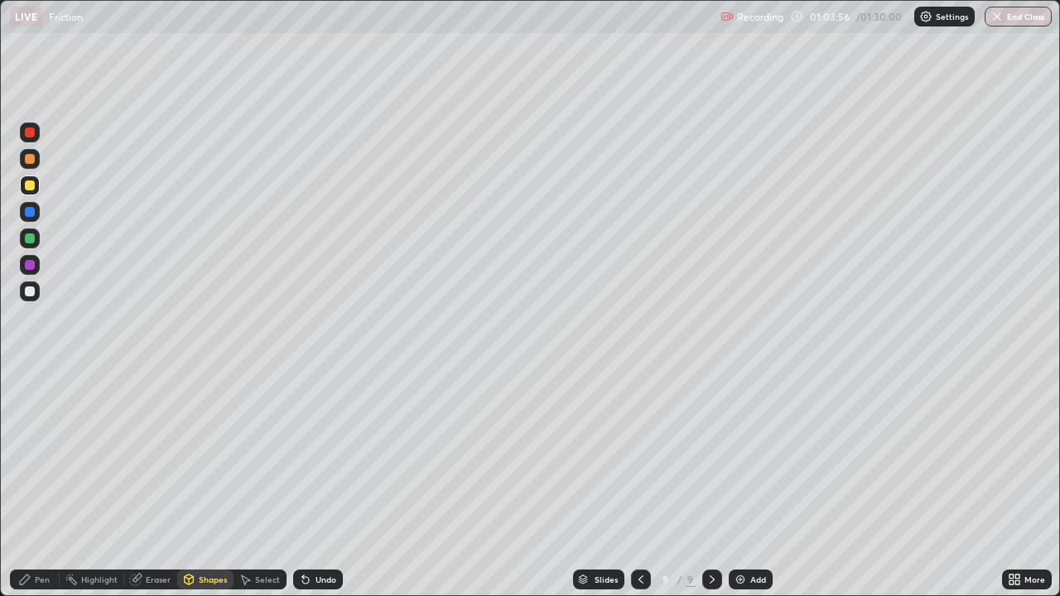
click at [46, 489] on div "Pen" at bounding box center [35, 580] width 50 height 20
click at [318, 489] on div "Undo" at bounding box center [326, 580] width 21 height 8
click at [253, 489] on div "Select" at bounding box center [260, 580] width 53 height 20
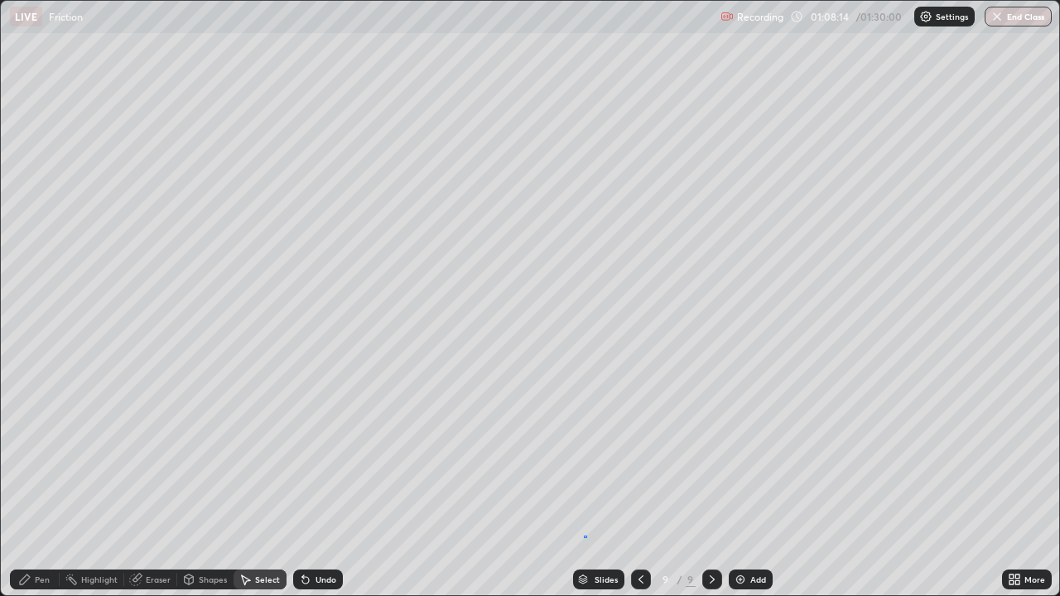
click at [586, 489] on div "0 ° Undo Copy Duplicate Duplicate to new slide Delete" at bounding box center [530, 298] width 1058 height 595
click at [744, 489] on img at bounding box center [740, 579] width 13 height 13
click at [642, 489] on icon at bounding box center [640, 579] width 13 height 13
click at [744, 489] on img at bounding box center [740, 579] width 13 height 13
click at [205, 489] on div "Shapes" at bounding box center [213, 580] width 28 height 8
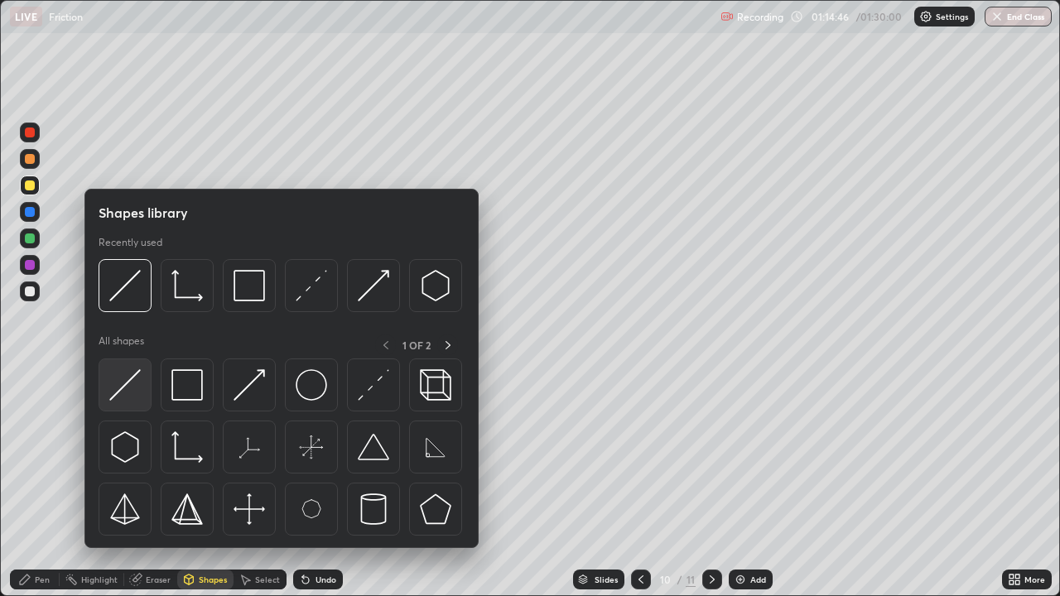
click at [138, 393] on img at bounding box center [124, 384] width 31 height 31
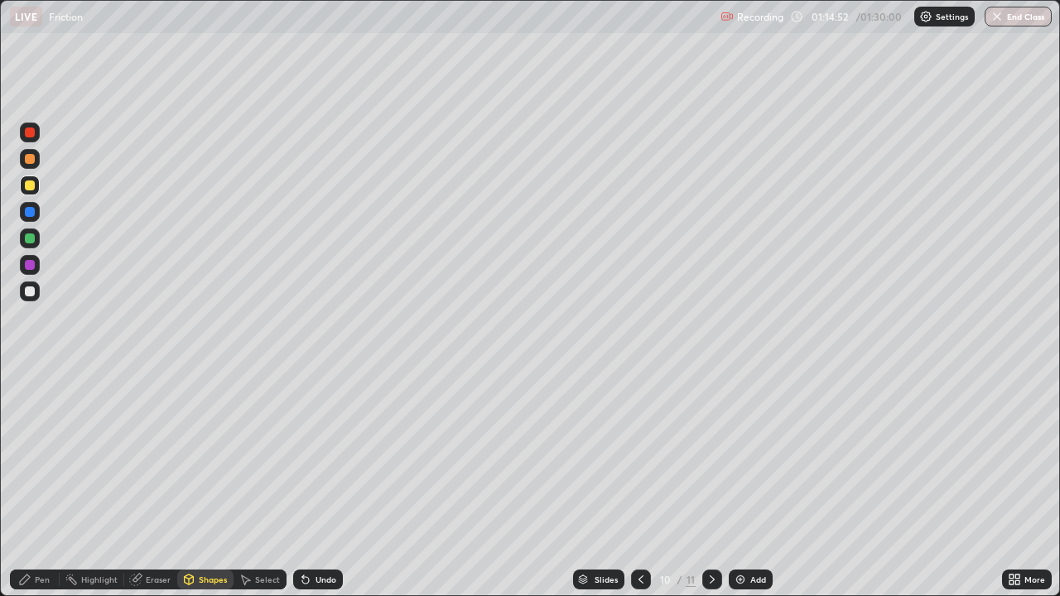
click at [40, 489] on div "Pen" at bounding box center [42, 580] width 15 height 8
click at [30, 292] on div at bounding box center [30, 292] width 10 height 10
click at [158, 489] on div "Eraser" at bounding box center [158, 580] width 25 height 8
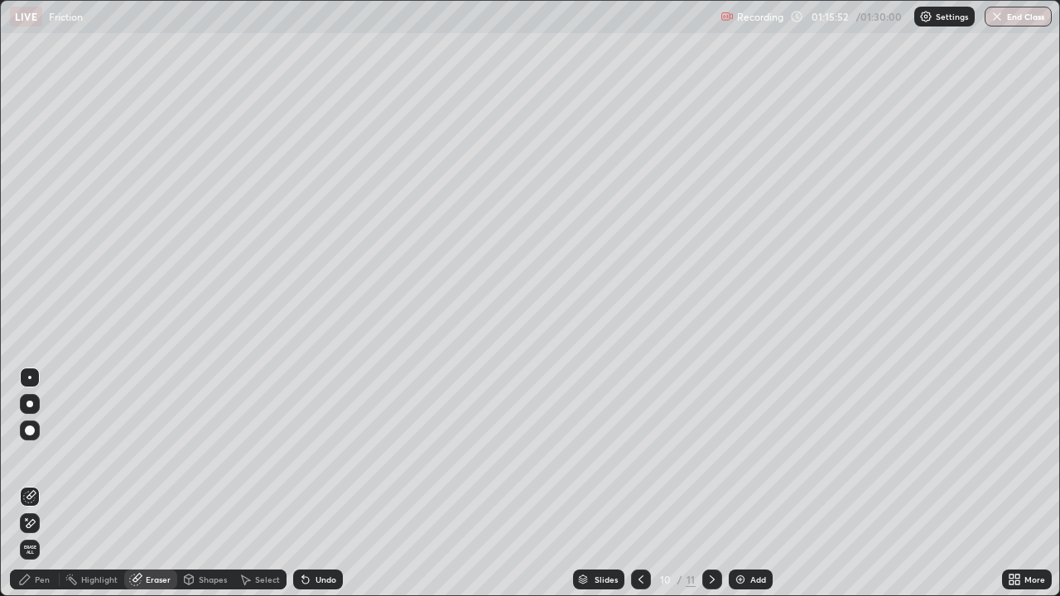
click at [48, 489] on div "Pen" at bounding box center [35, 580] width 50 height 20
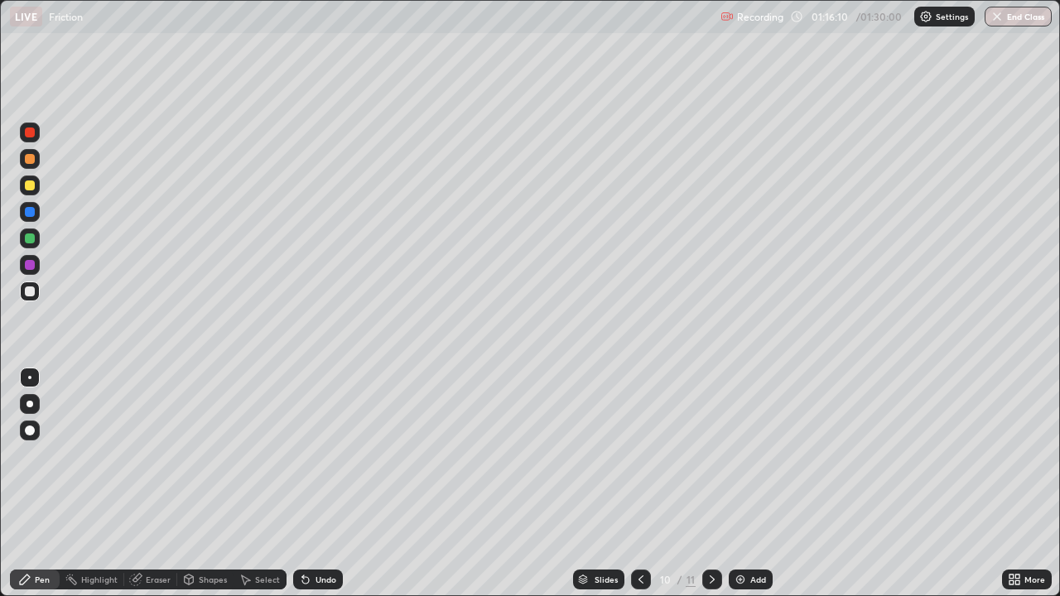
click at [208, 489] on div "Shapes" at bounding box center [213, 580] width 28 height 8
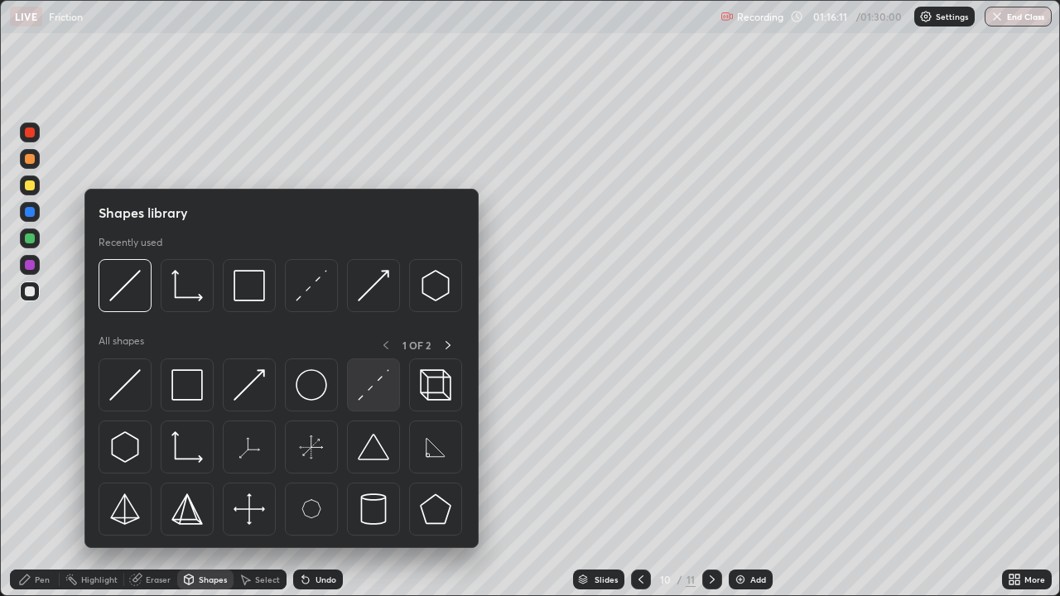
click at [368, 390] on img at bounding box center [373, 384] width 31 height 31
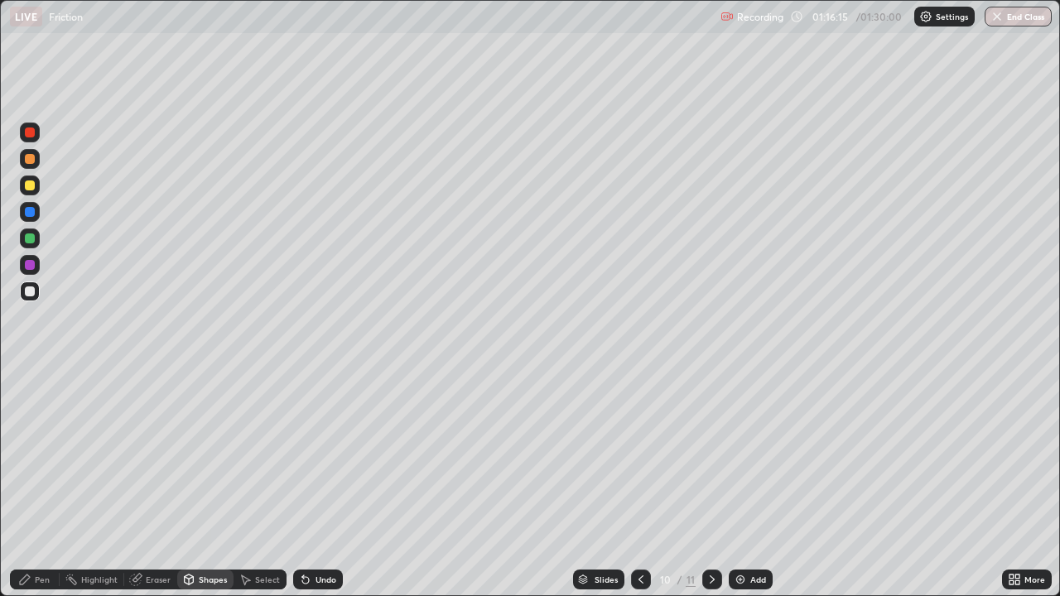
click at [51, 489] on div "Pen" at bounding box center [35, 580] width 50 height 20
click at [325, 489] on div "Undo" at bounding box center [326, 580] width 21 height 8
click at [323, 489] on div "Undo" at bounding box center [326, 580] width 21 height 8
click at [323, 489] on div "Undo" at bounding box center [318, 580] width 50 height 20
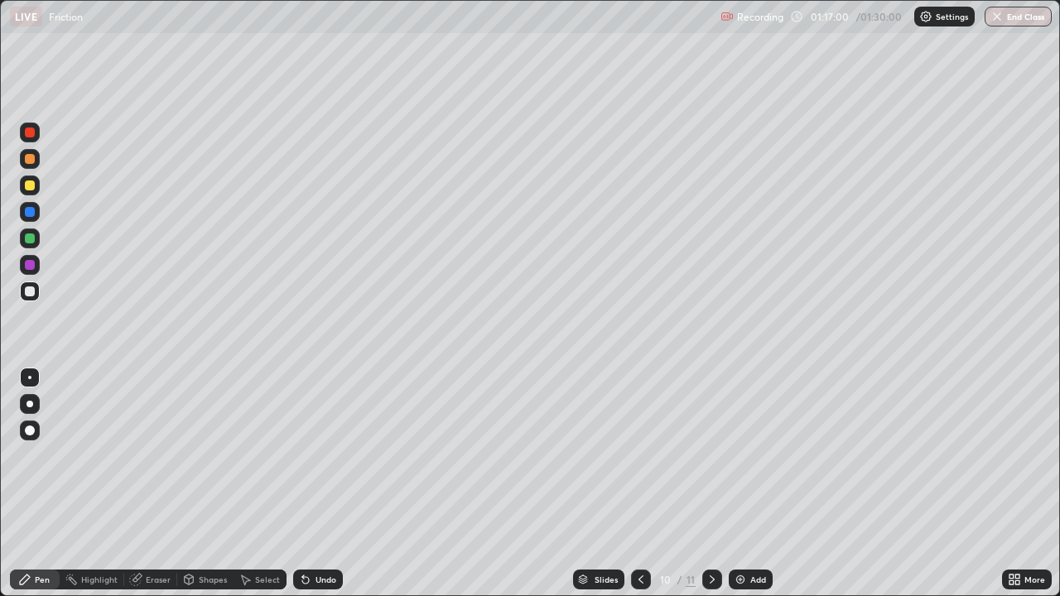
click at [329, 489] on div "Undo" at bounding box center [326, 580] width 21 height 8
click at [711, 489] on icon at bounding box center [712, 579] width 13 height 13
click at [639, 489] on icon at bounding box center [640, 580] width 5 height 8
click at [710, 489] on div at bounding box center [712, 579] width 20 height 33
click at [639, 489] on div at bounding box center [641, 579] width 20 height 33
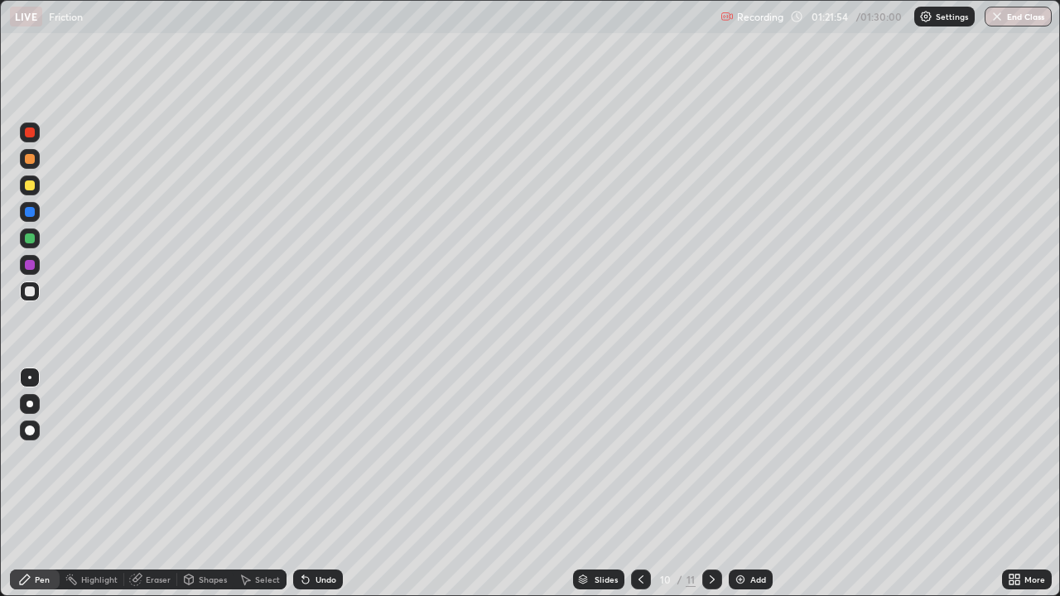
click at [708, 489] on icon at bounding box center [712, 579] width 13 height 13
click at [639, 489] on icon at bounding box center [640, 579] width 13 height 13
click at [716, 489] on icon at bounding box center [712, 579] width 13 height 13
click at [639, 489] on icon at bounding box center [640, 579] width 13 height 13
click at [714, 489] on icon at bounding box center [712, 579] width 13 height 13
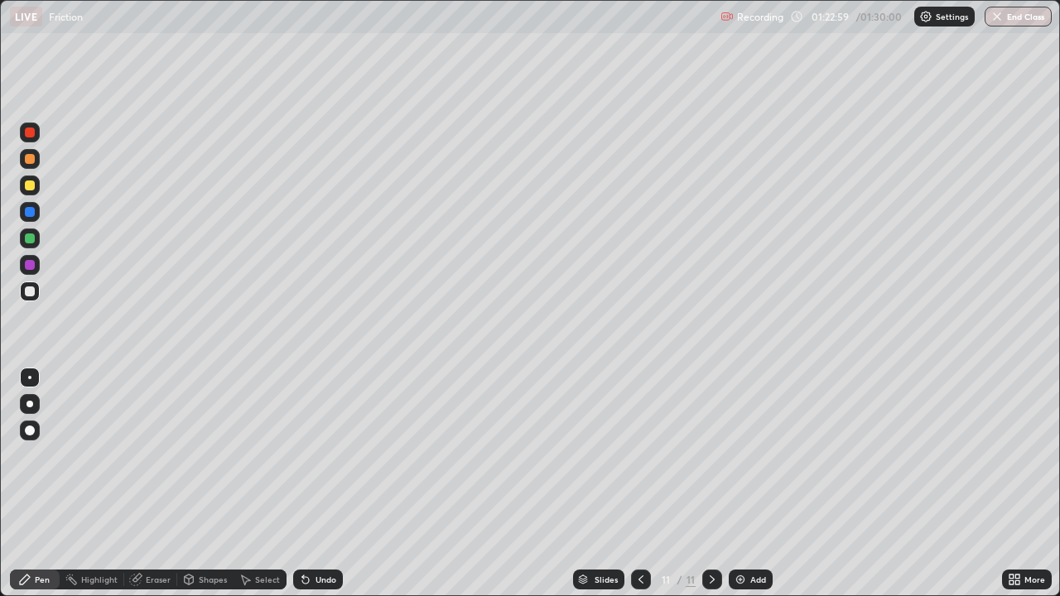
click at [631, 489] on div at bounding box center [641, 580] width 20 height 20
click at [714, 489] on icon at bounding box center [712, 579] width 13 height 13
click at [1002, 16] on img "button" at bounding box center [996, 16] width 13 height 13
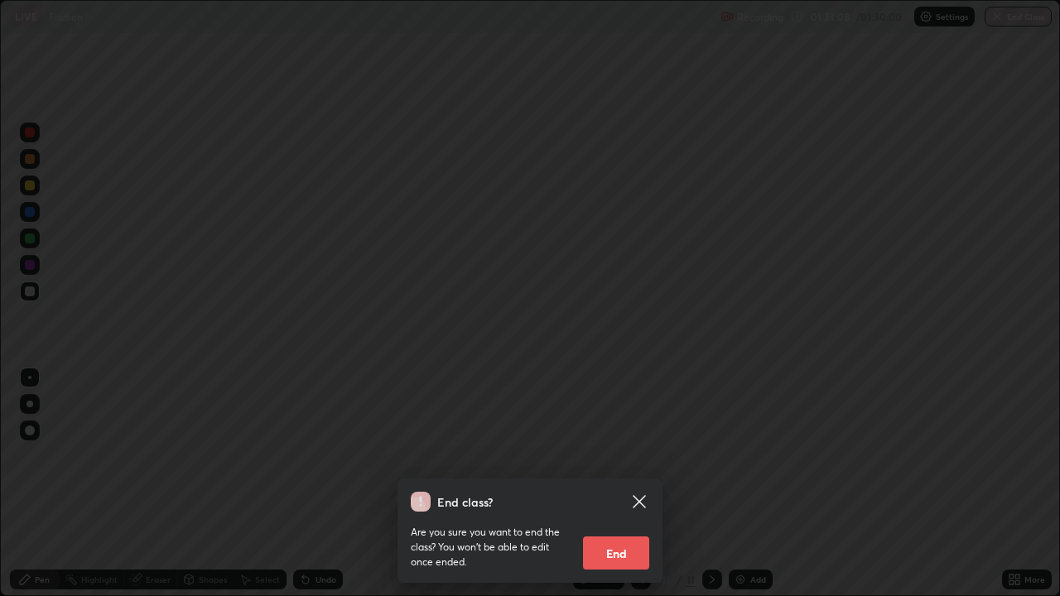
click at [610, 489] on button "End" at bounding box center [616, 553] width 66 height 33
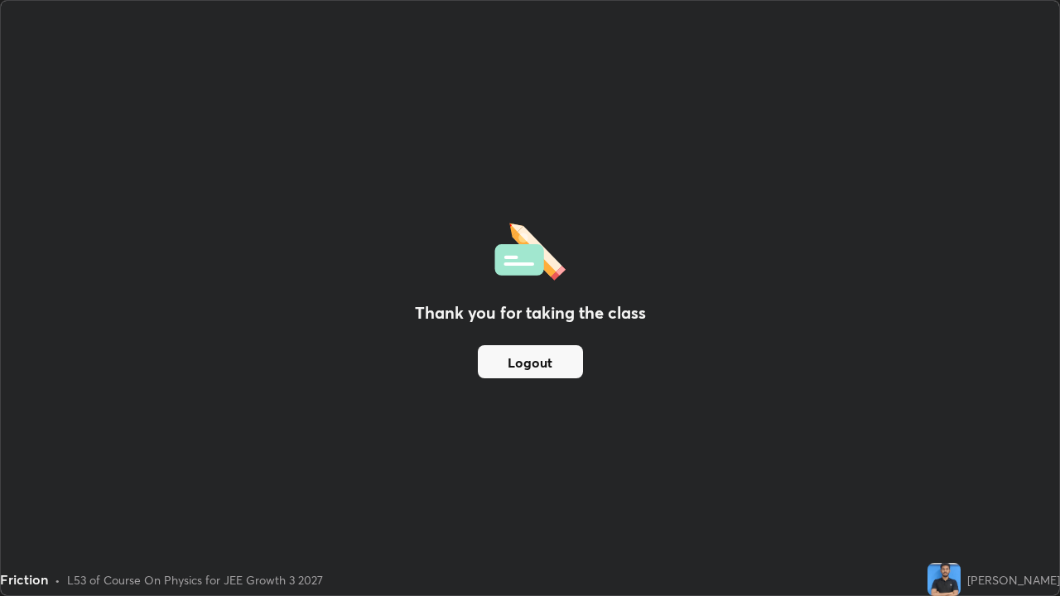
click at [539, 359] on button "Logout" at bounding box center [530, 361] width 105 height 33
